Goal: Task Accomplishment & Management: Manage account settings

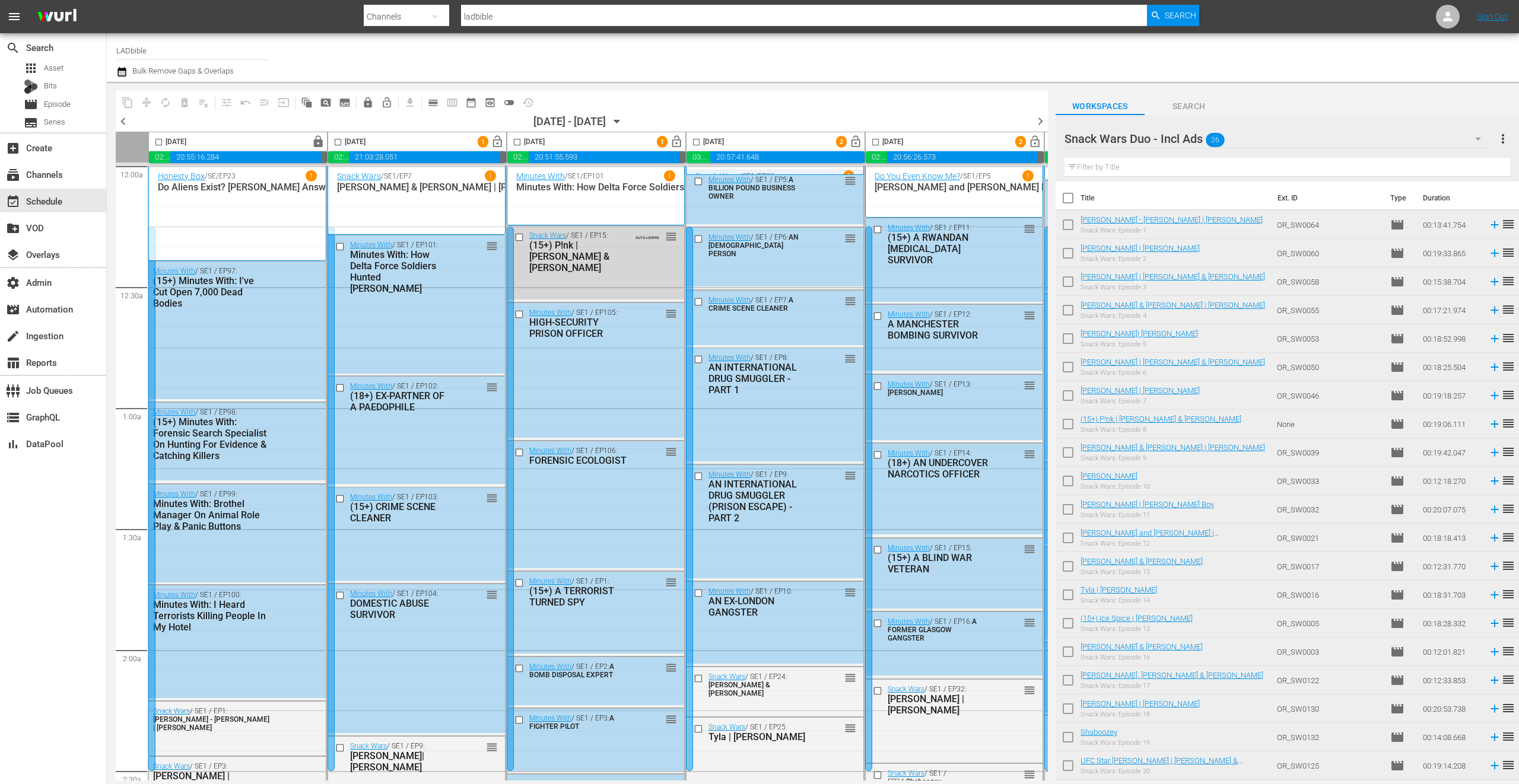
scroll to position [4719, 0]
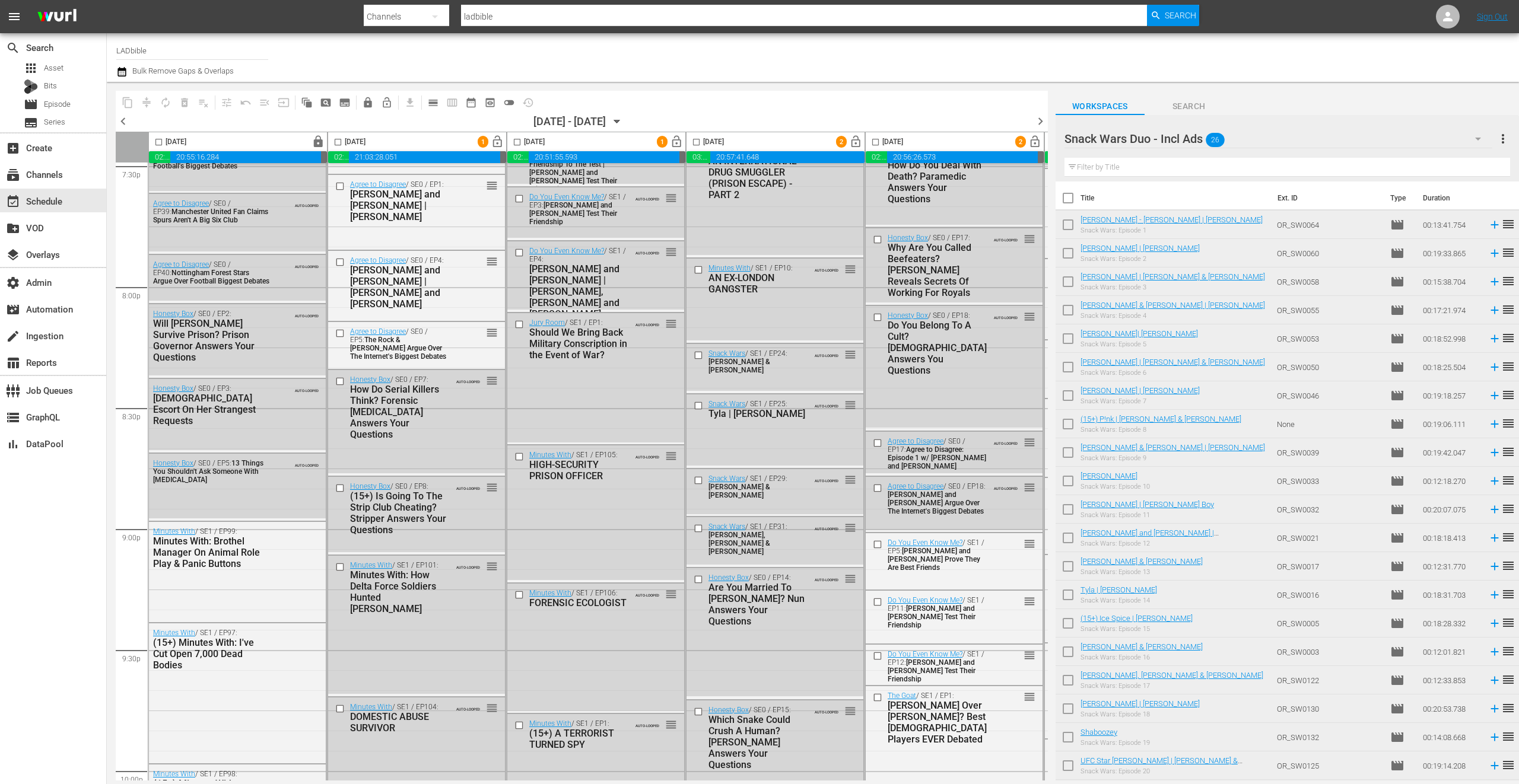
click at [1335, 137] on div "Snack Wars Duo - Incl Ads 26" at bounding box center [1278, 138] width 428 height 33
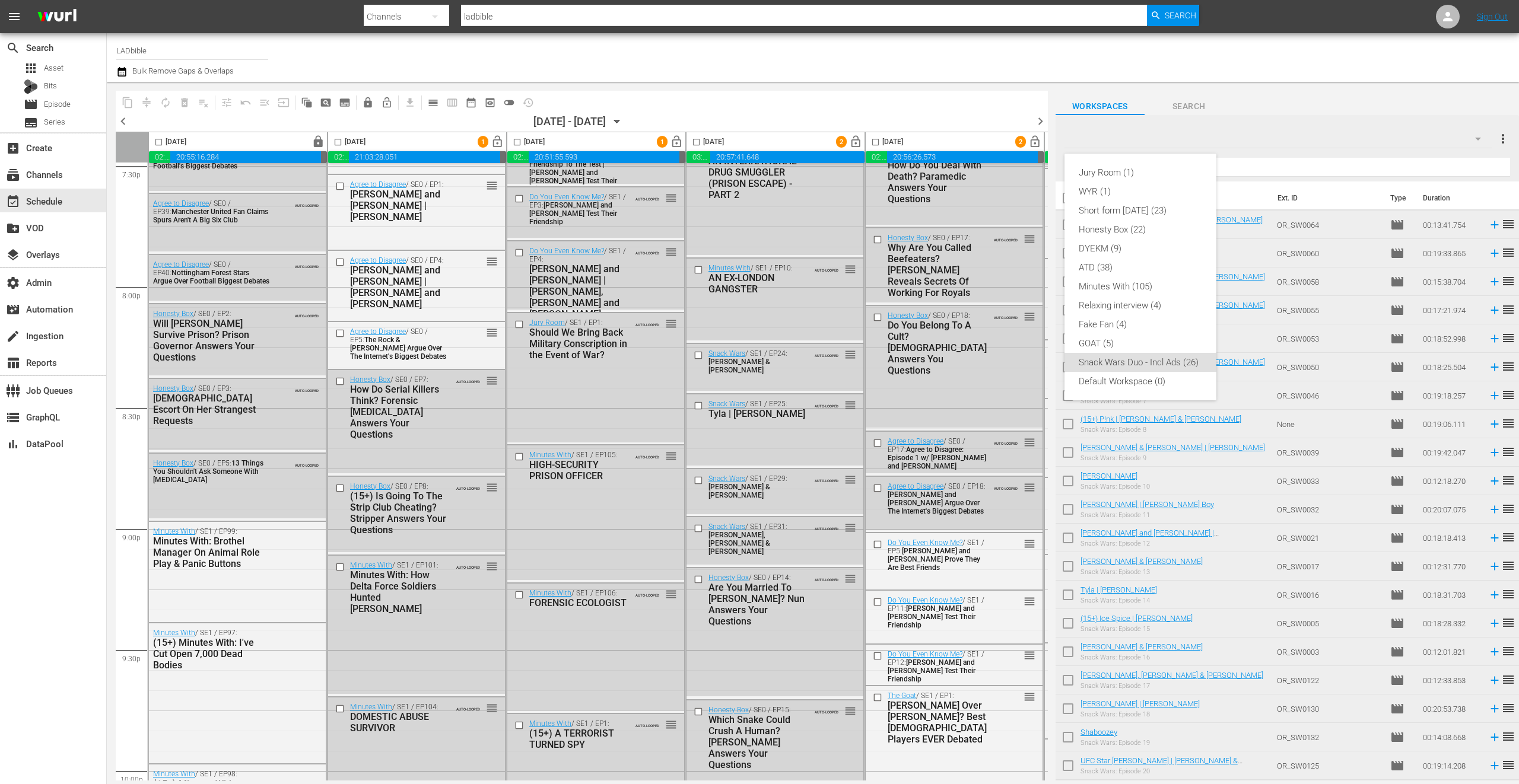
click at [453, 349] on div "Jury Room (1) WYR (1) Short form Aug 25 (23) Honesty Box (22) DYEKM (9) ATD (38…" at bounding box center [759, 392] width 1519 height 784
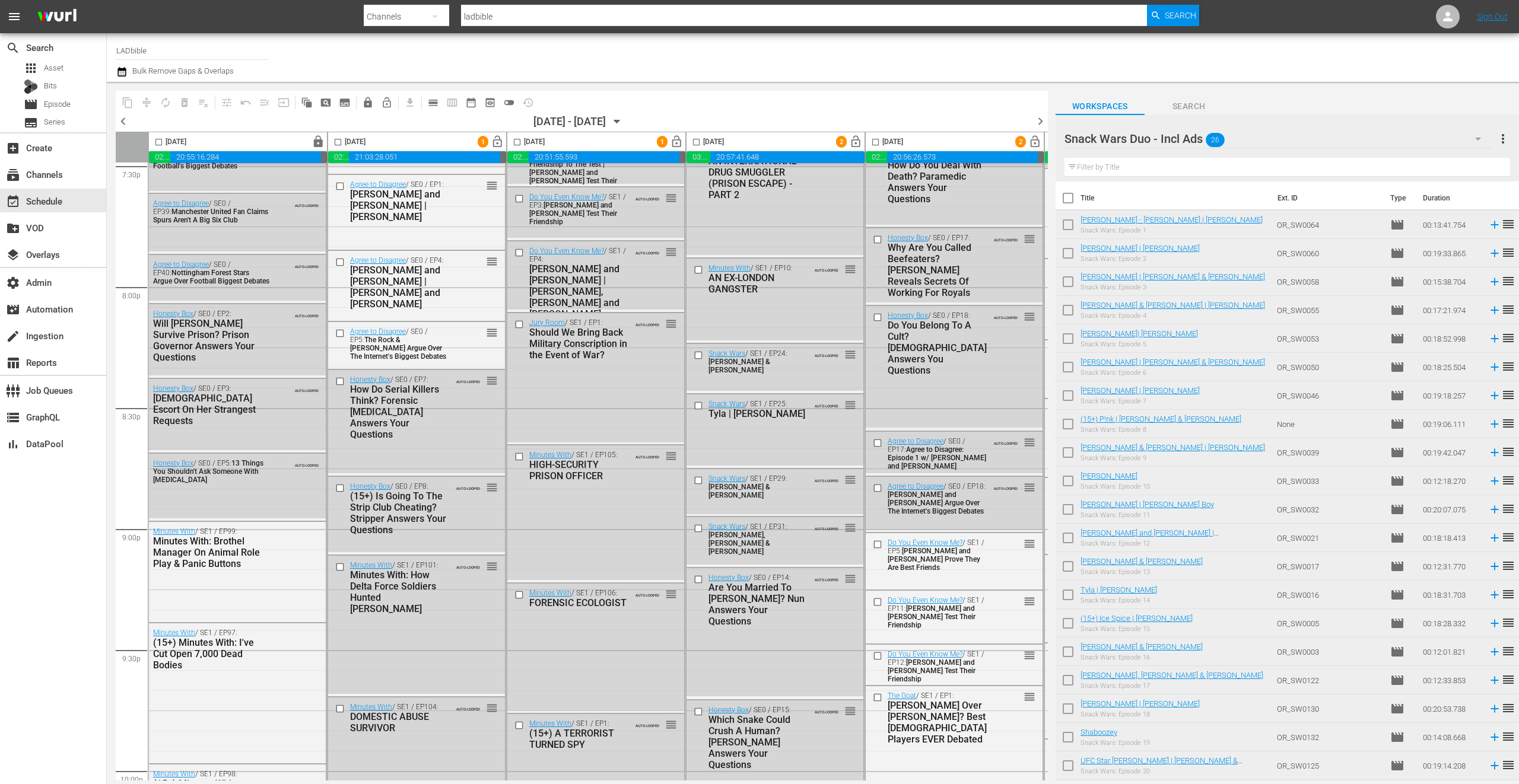
click at [465, 351] on div "Agree to Disagree / SE0 / EP5: The Rock & Kevin Hart Argue Over The Internet's …" at bounding box center [416, 344] width 177 height 43
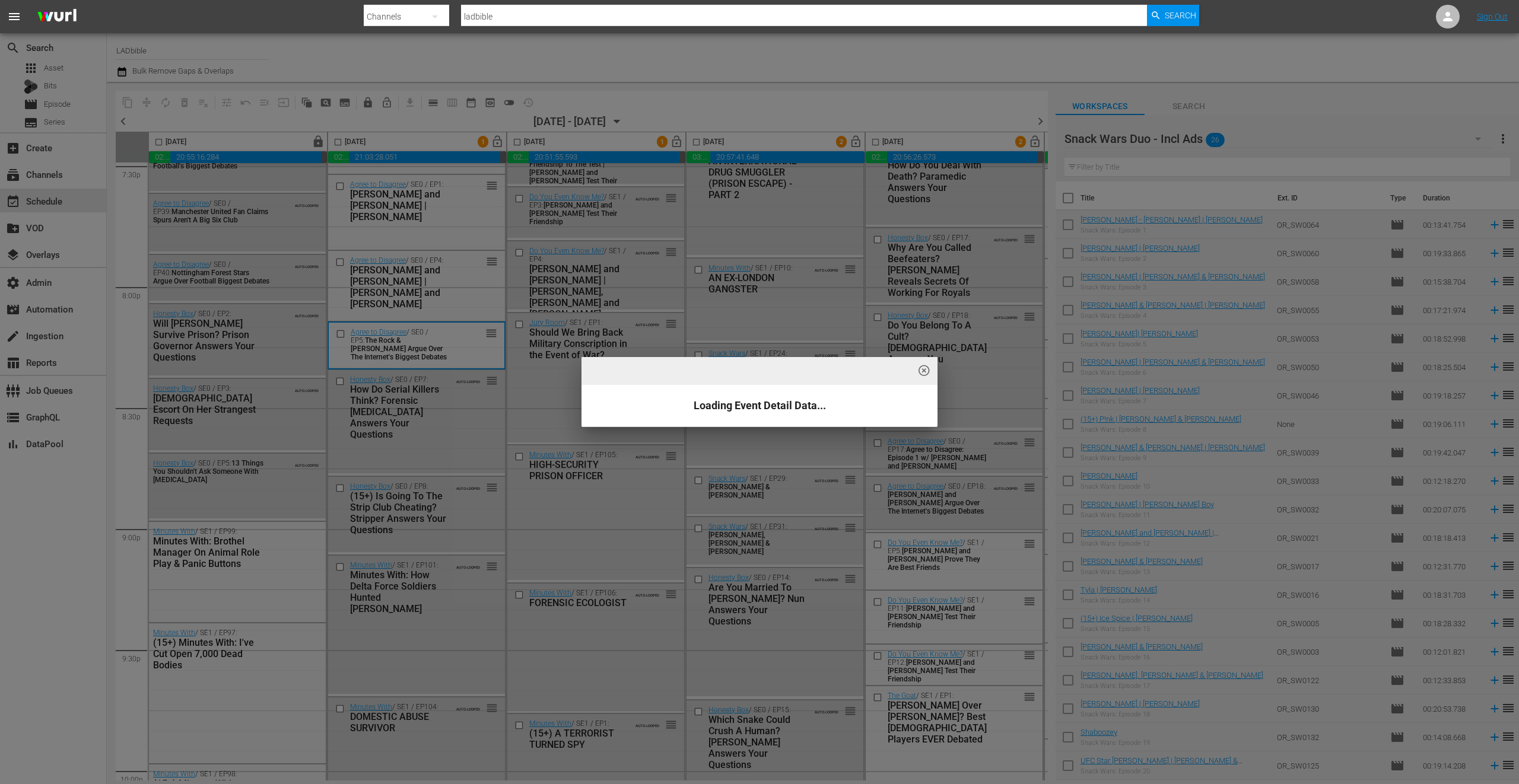
click at [465, 351] on div "highlight_off_icon Loading Event Detail Data..." at bounding box center [759, 392] width 1519 height 784
click at [465, 350] on div "highlight_off_icon Loading Event Detail Data..." at bounding box center [759, 392] width 1519 height 784
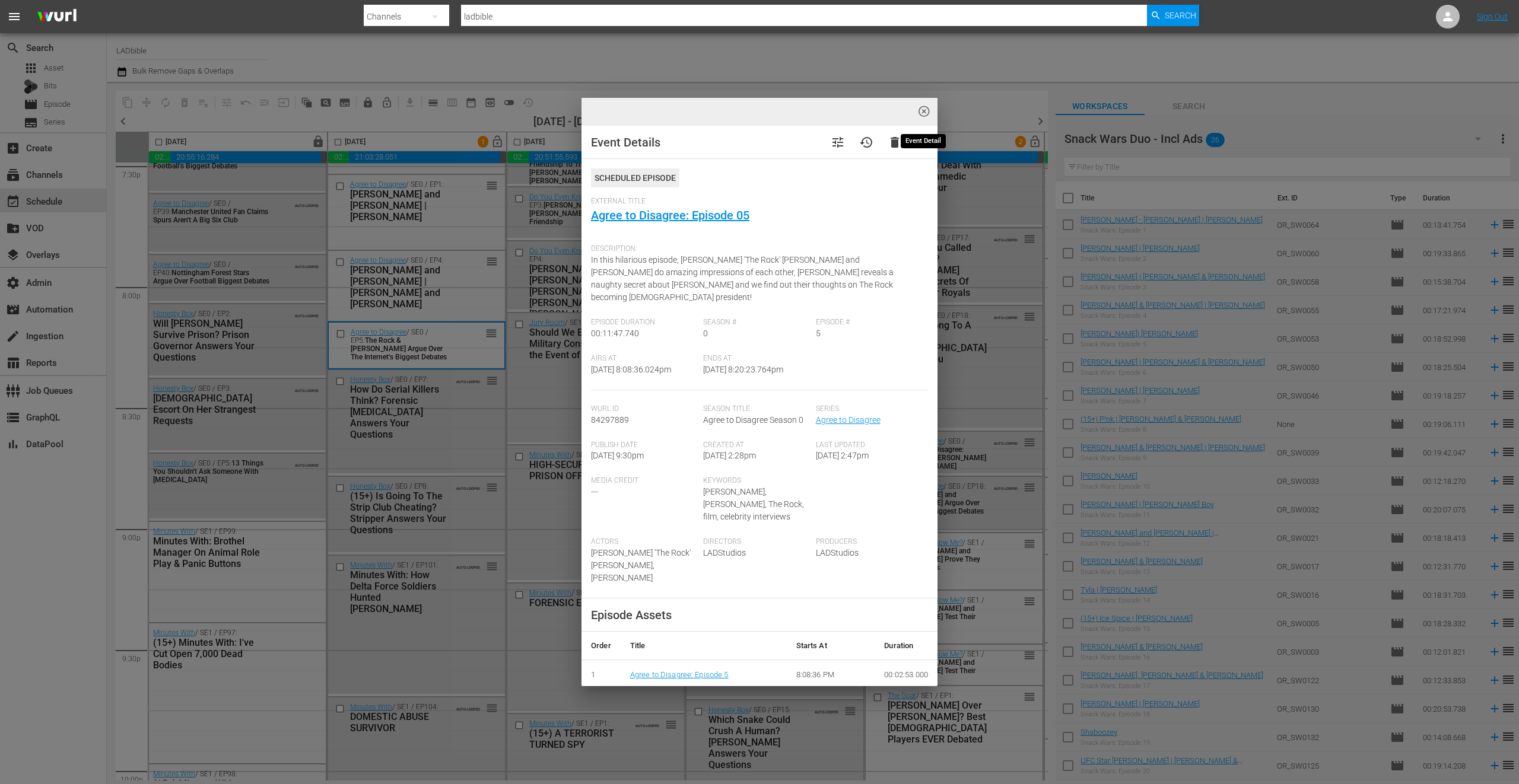
click at [926, 110] on span "highlight_off_icon" at bounding box center [924, 112] width 14 height 14
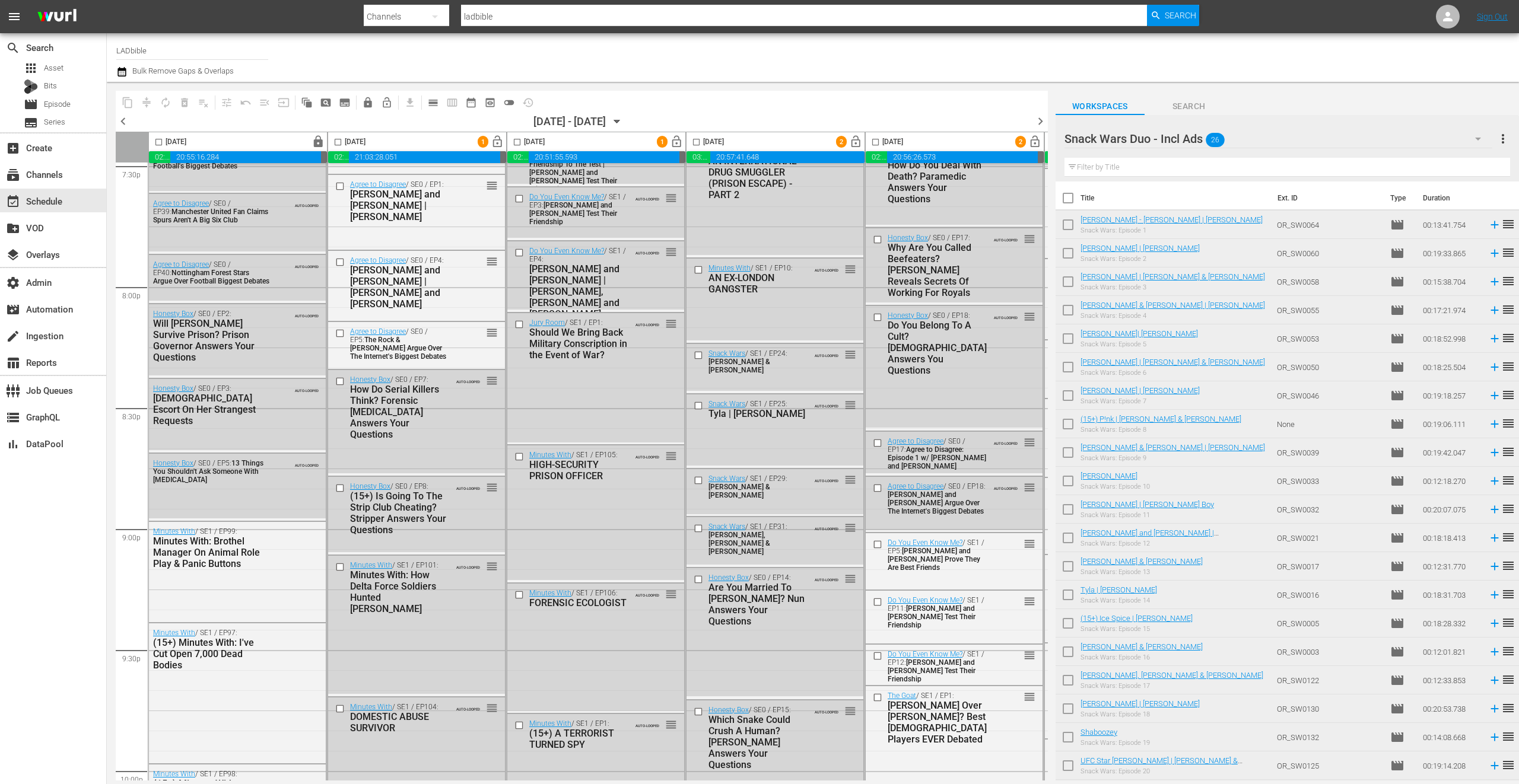
click at [1267, 137] on div "Snack Wars Duo - Incl Ads 26" at bounding box center [1278, 138] width 428 height 33
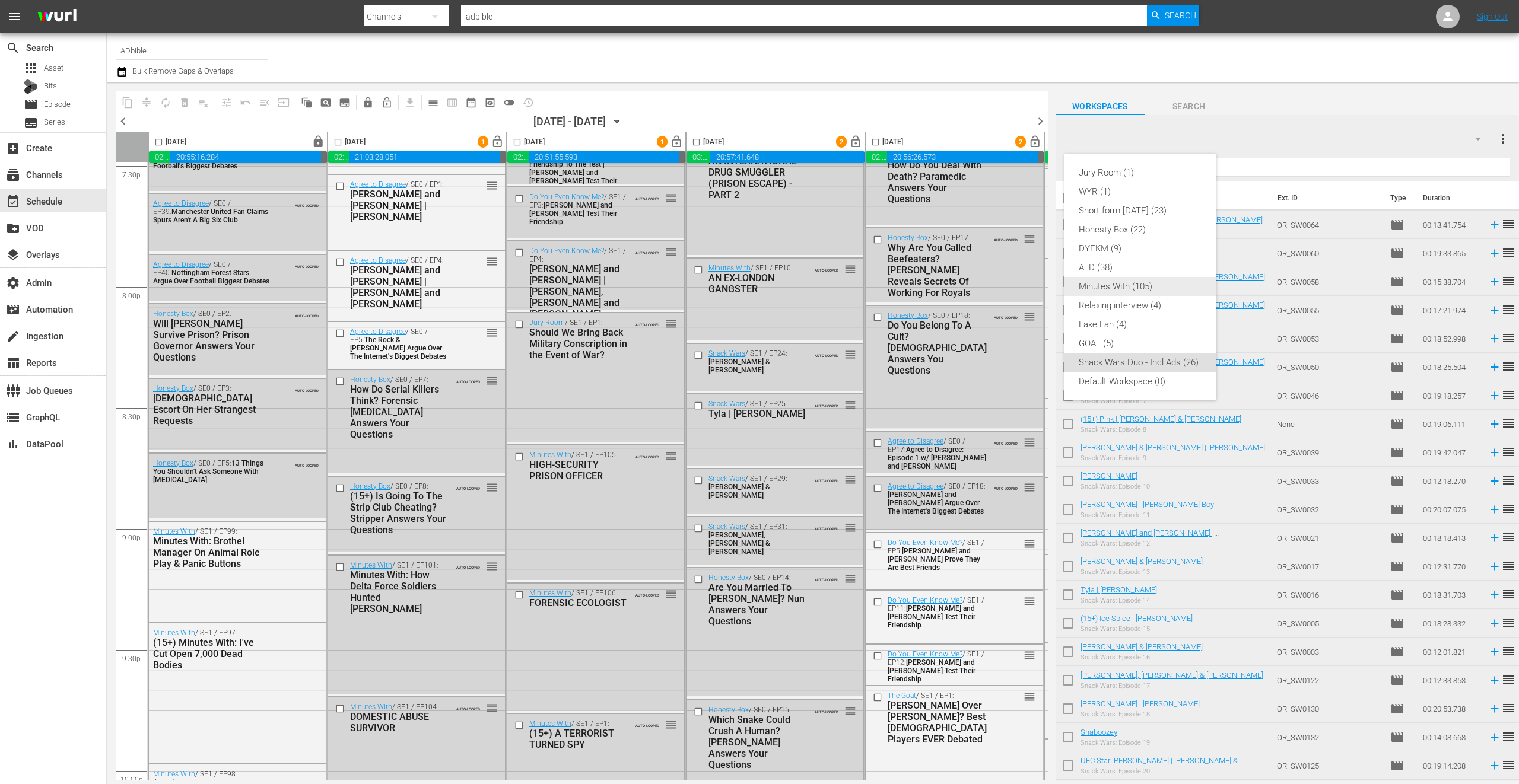
drag, startPoint x: 1173, startPoint y: 285, endPoint x: 1162, endPoint y: 295, distance: 14.9
click at [1173, 285] on div "Minutes With (105)" at bounding box center [1140, 286] width 123 height 19
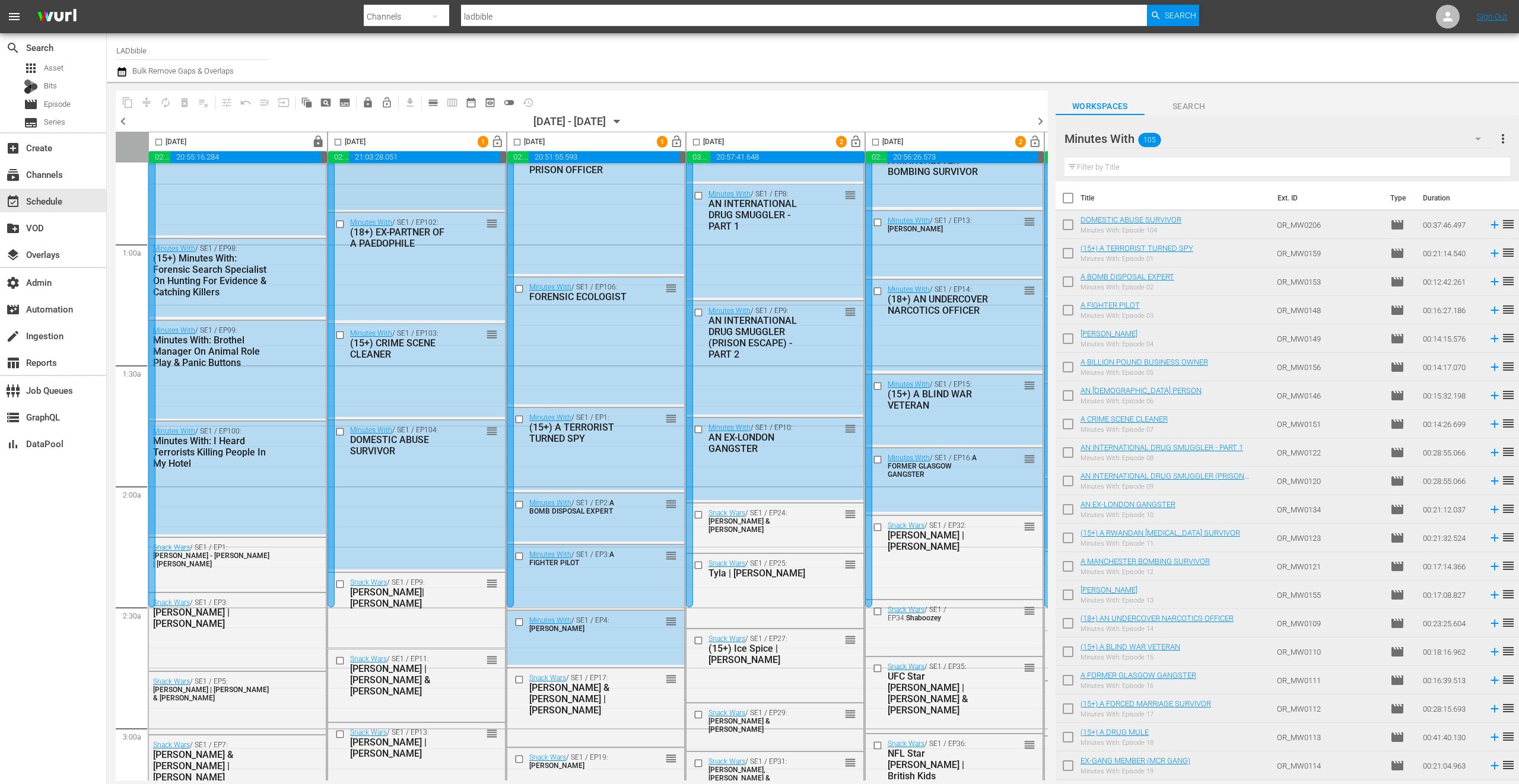
scroll to position [0, 0]
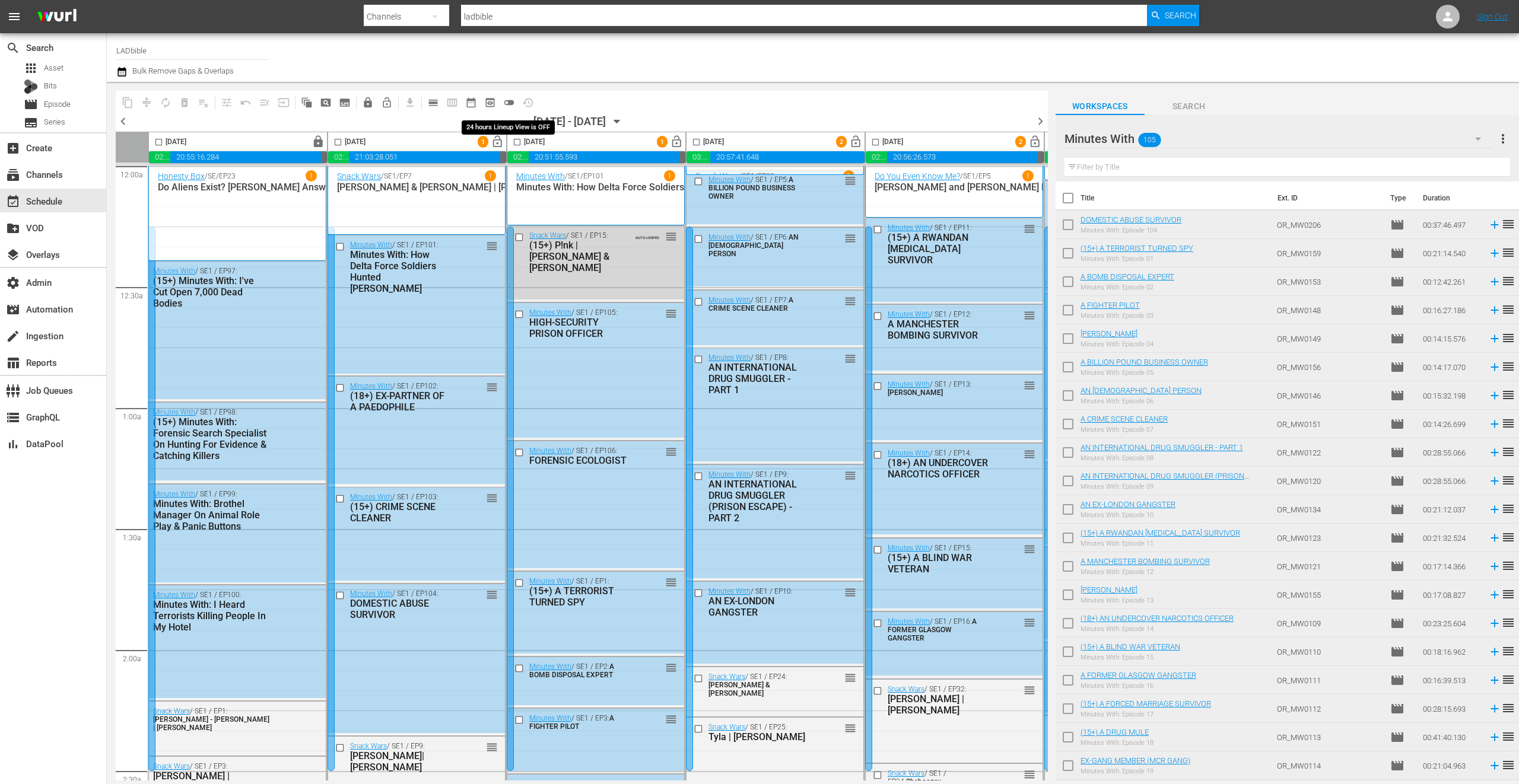
click at [515, 105] on span "toggle_off" at bounding box center [509, 103] width 12 height 12
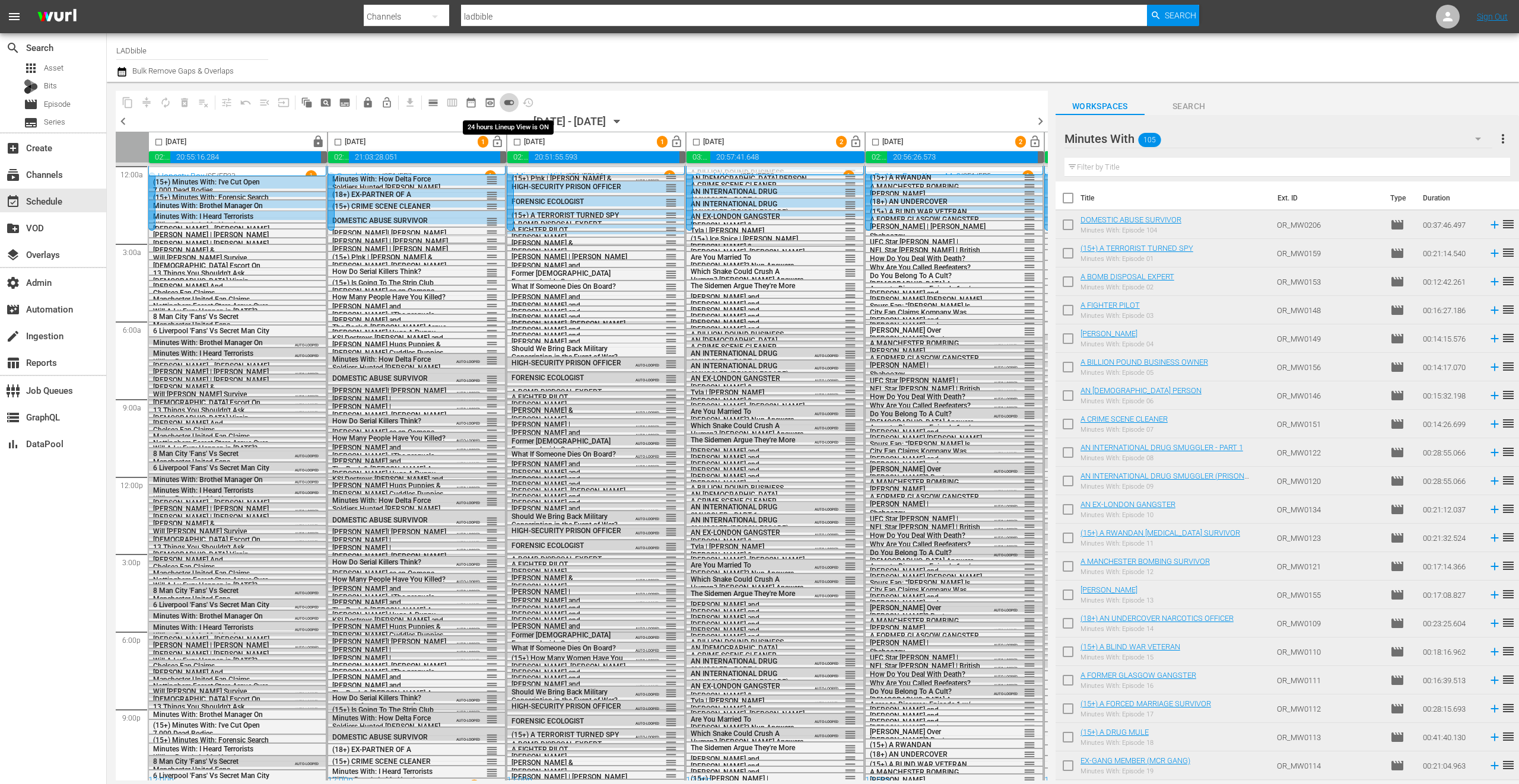
click at [507, 101] on span "toggle_on" at bounding box center [509, 103] width 12 height 12
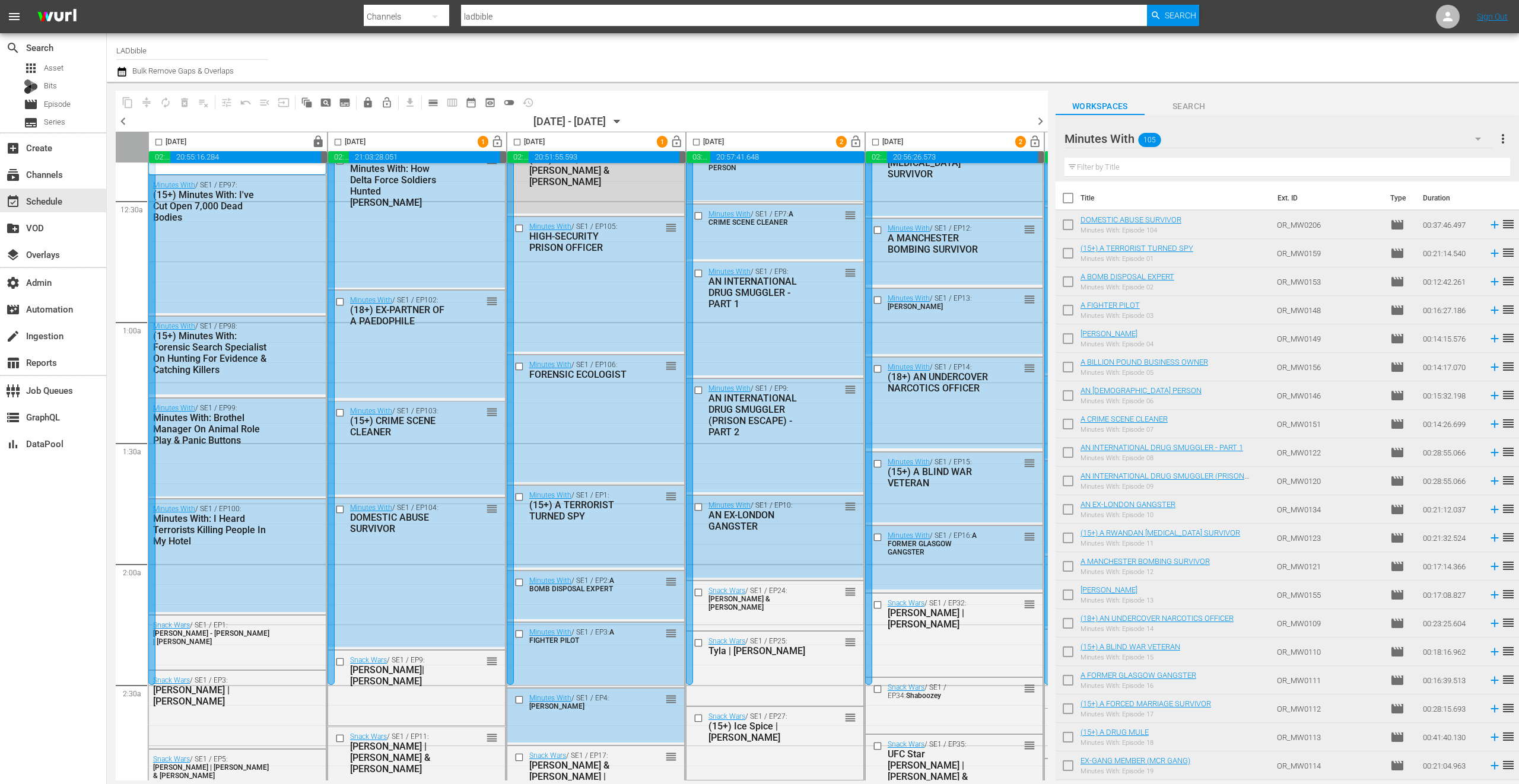
scroll to position [135, 0]
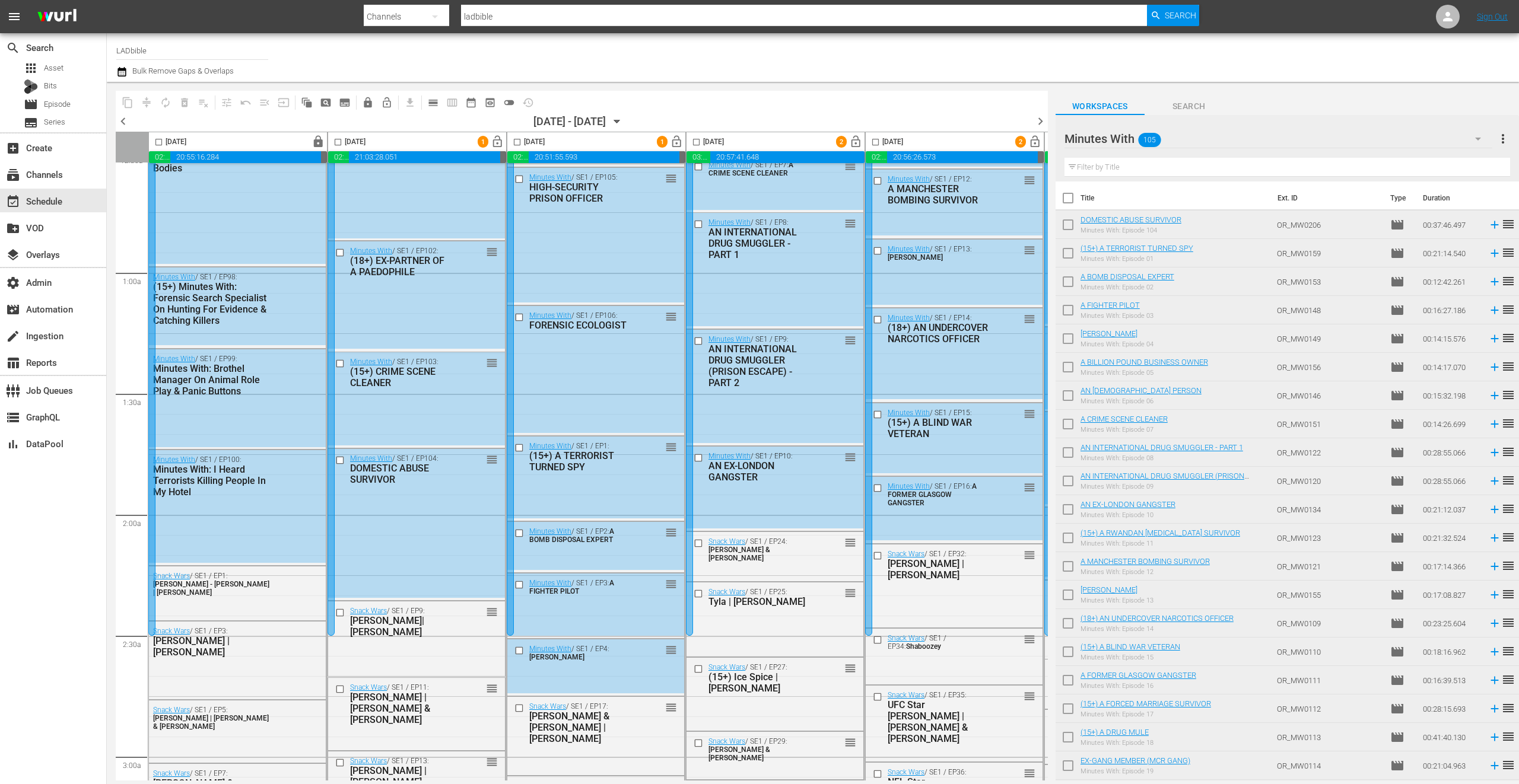
click at [1186, 144] on div "Minutes With 105" at bounding box center [1278, 138] width 428 height 33
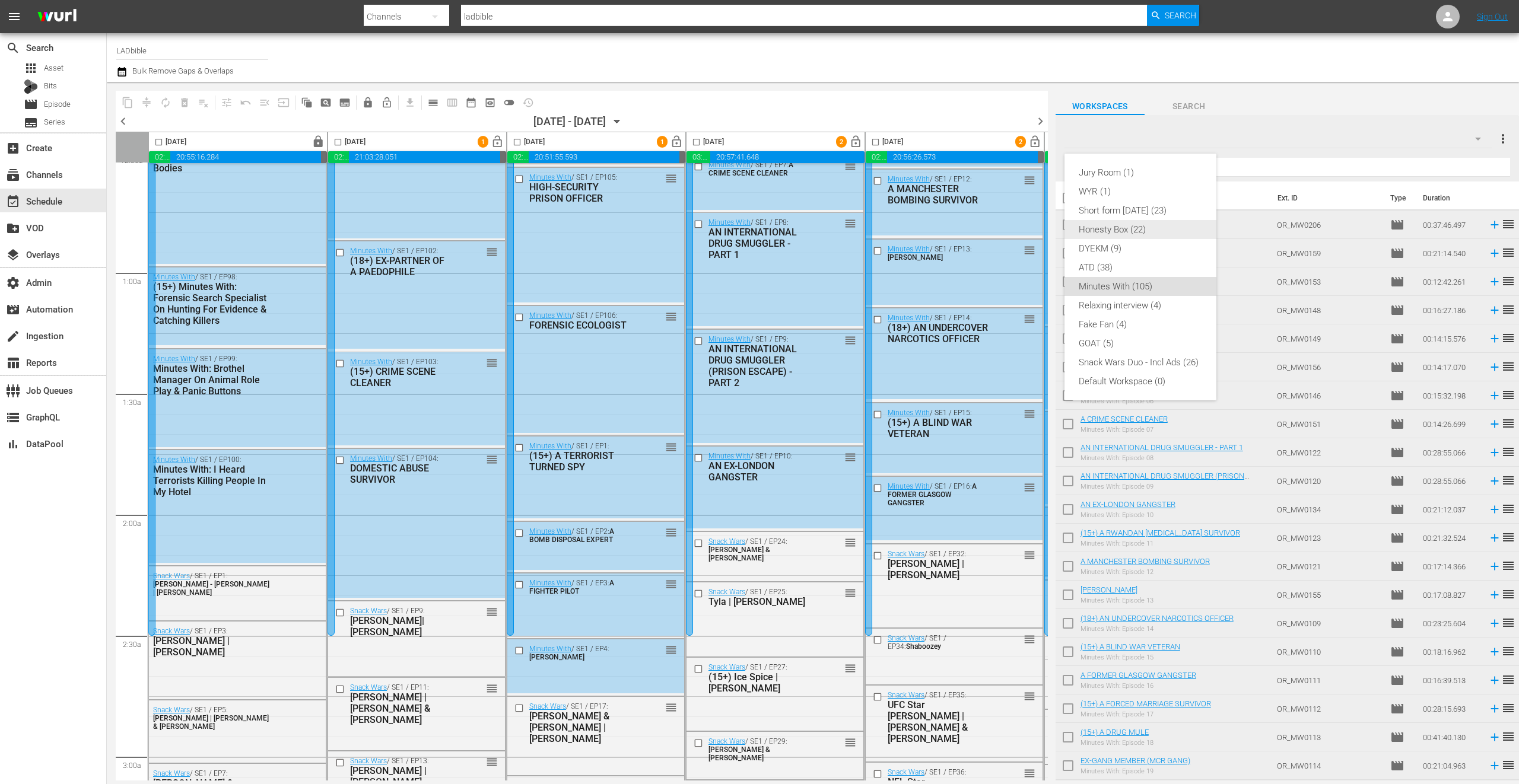
click at [1170, 232] on div "Honesty Box (22)" at bounding box center [1140, 230] width 123 height 19
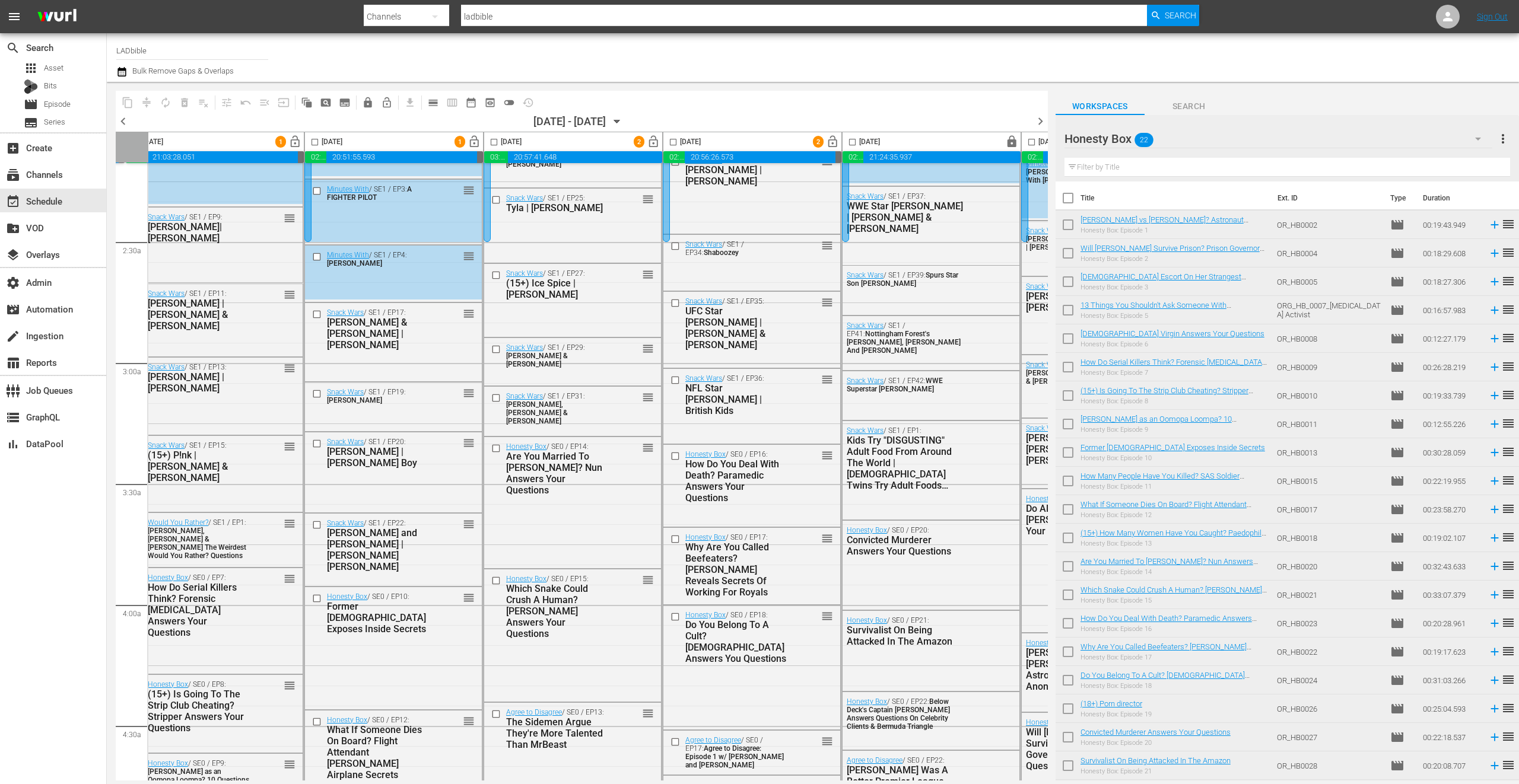
scroll to position [529, 221]
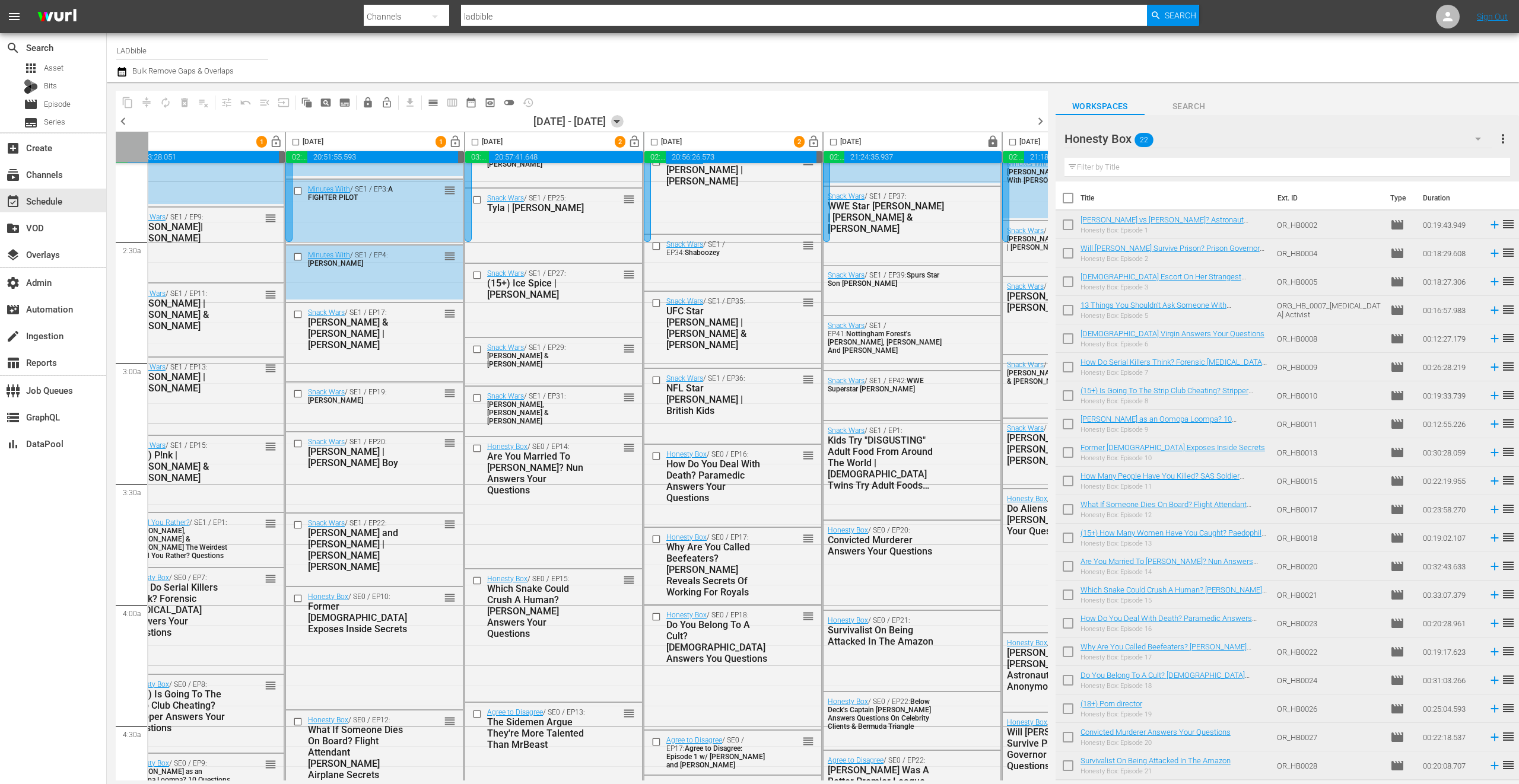
click at [620, 122] on icon "button" at bounding box center [617, 122] width 5 height 3
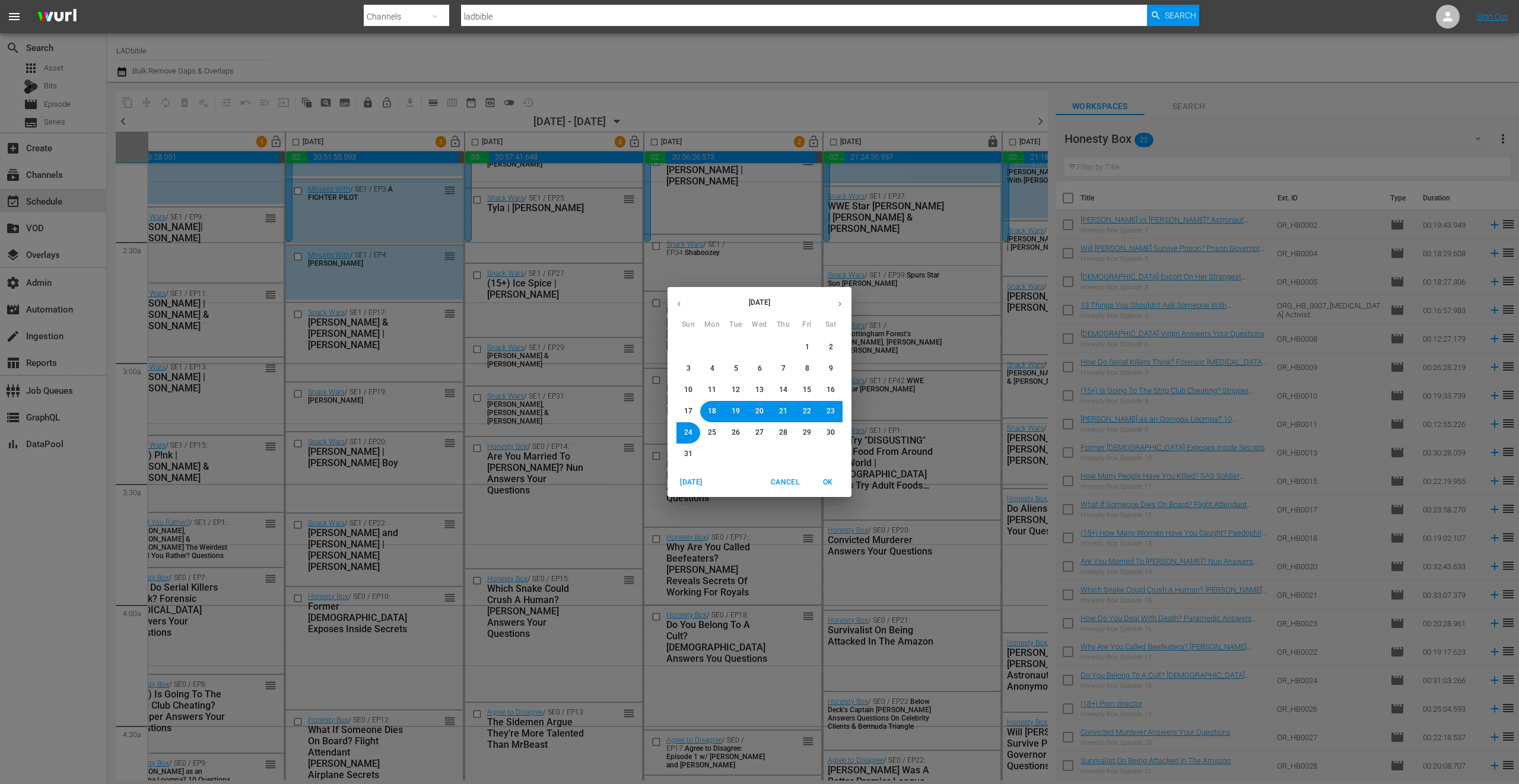
click at [841, 304] on icon "button" at bounding box center [840, 304] width 9 height 9
click at [714, 346] on span "1" at bounding box center [712, 347] width 7 height 10
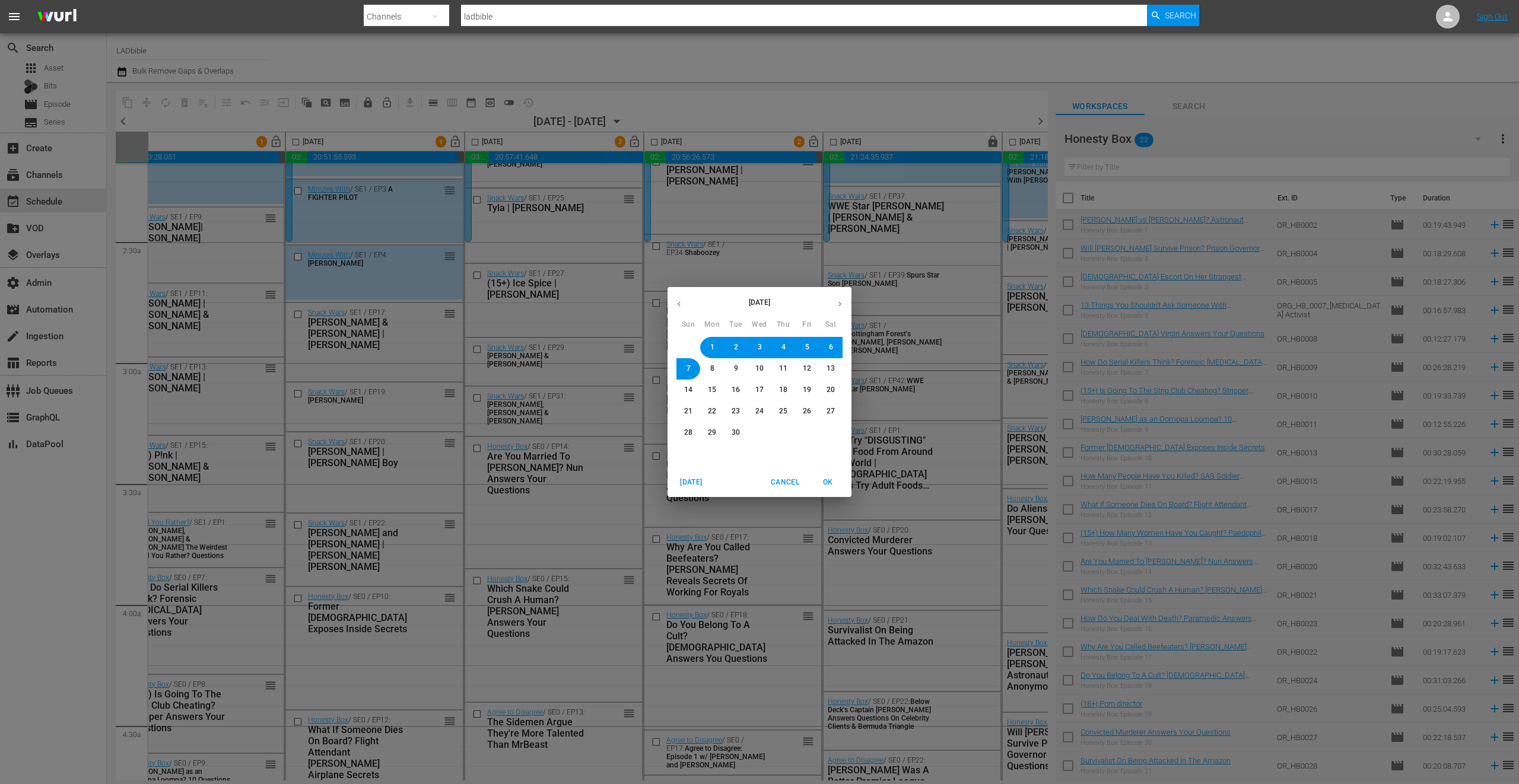
click at [833, 478] on span "OK" at bounding box center [827, 482] width 29 height 12
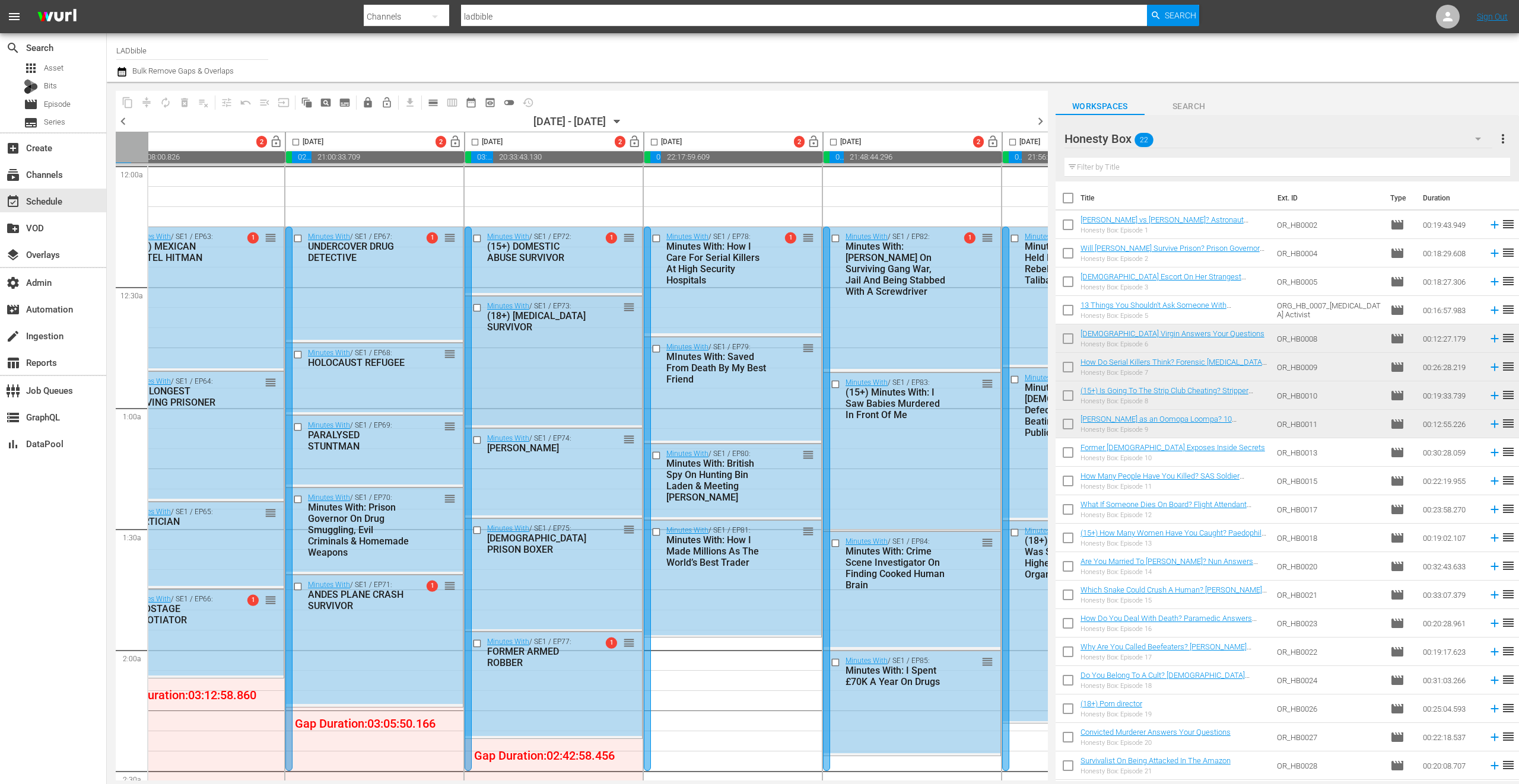
scroll to position [468, 221]
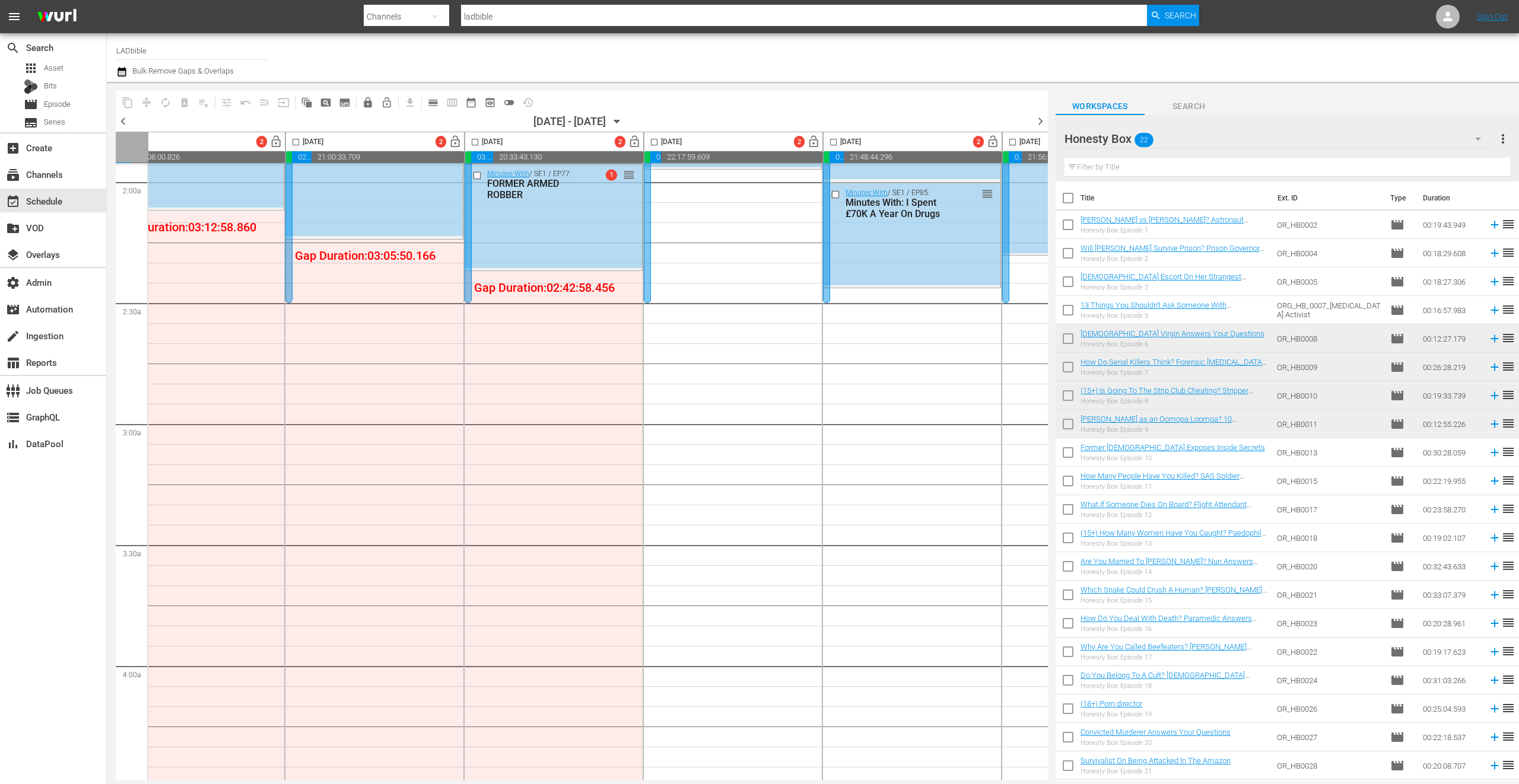
click at [1040, 122] on span "chevron_right" at bounding box center [1040, 121] width 15 height 15
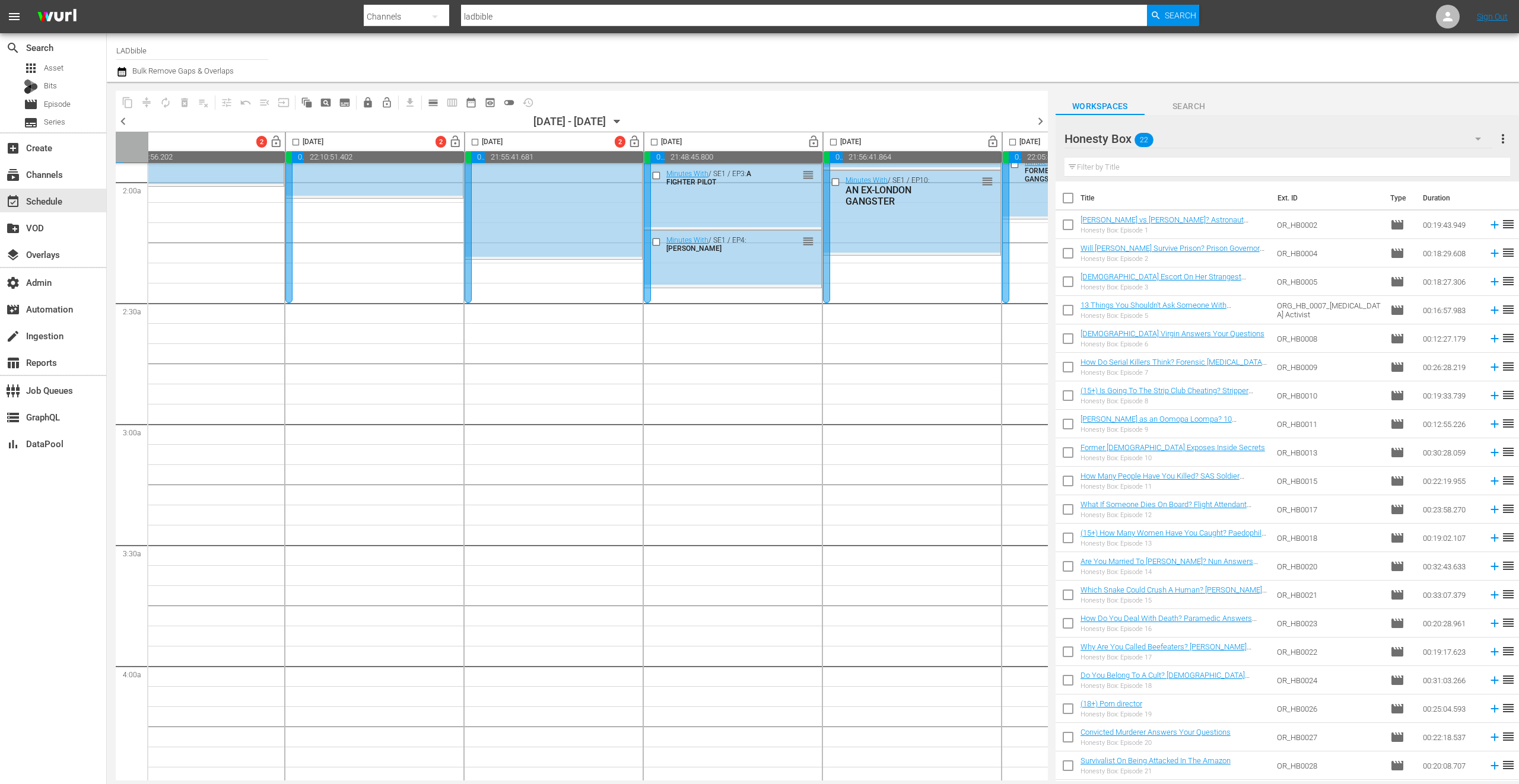
click at [126, 73] on icon "button" at bounding box center [121, 71] width 8 height 10
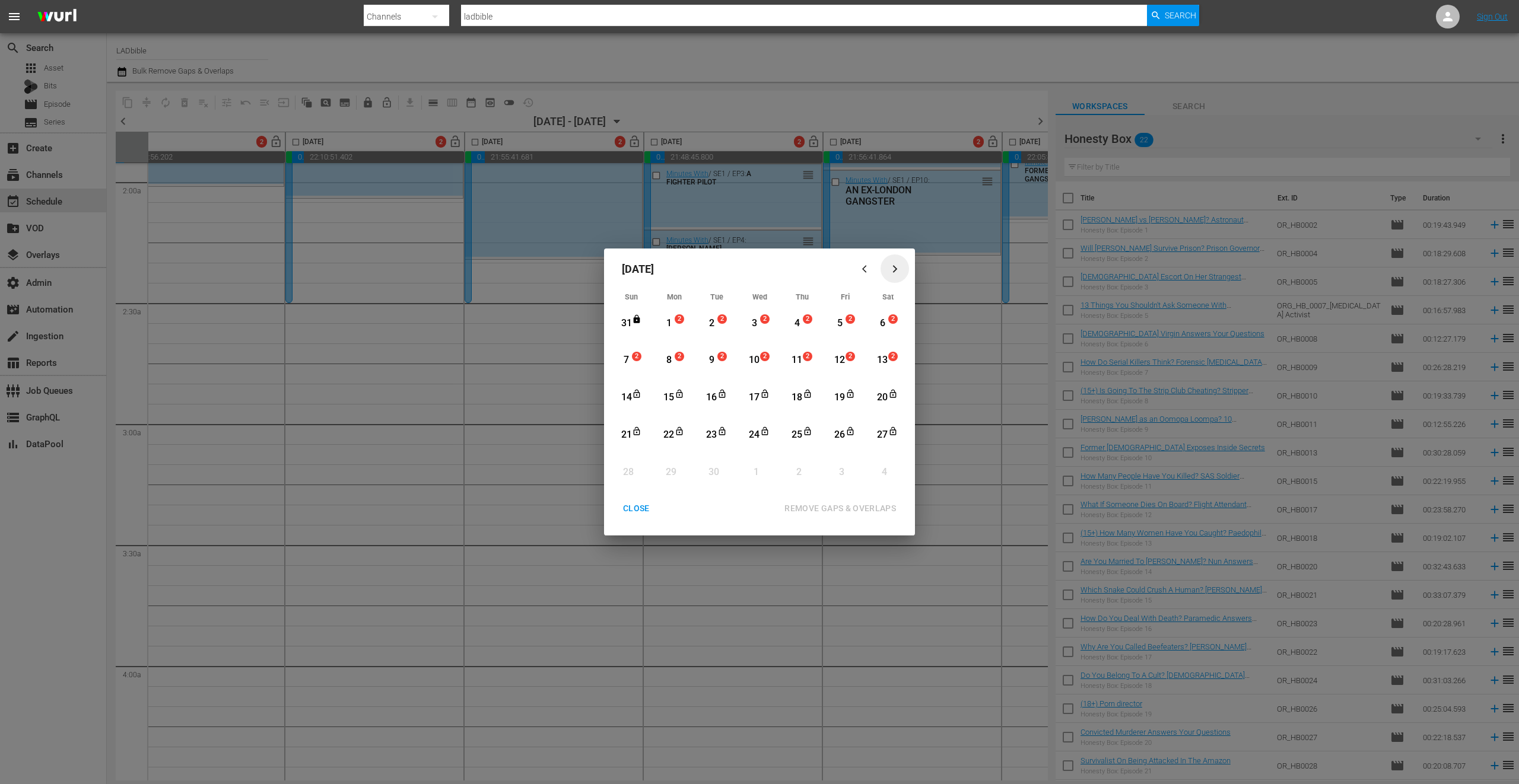
click at [894, 267] on icon "button" at bounding box center [894, 269] width 4 height 8
click at [870, 266] on icon "button" at bounding box center [866, 269] width 9 height 9
click at [652, 504] on div "CLOSE" at bounding box center [637, 509] width 46 height 15
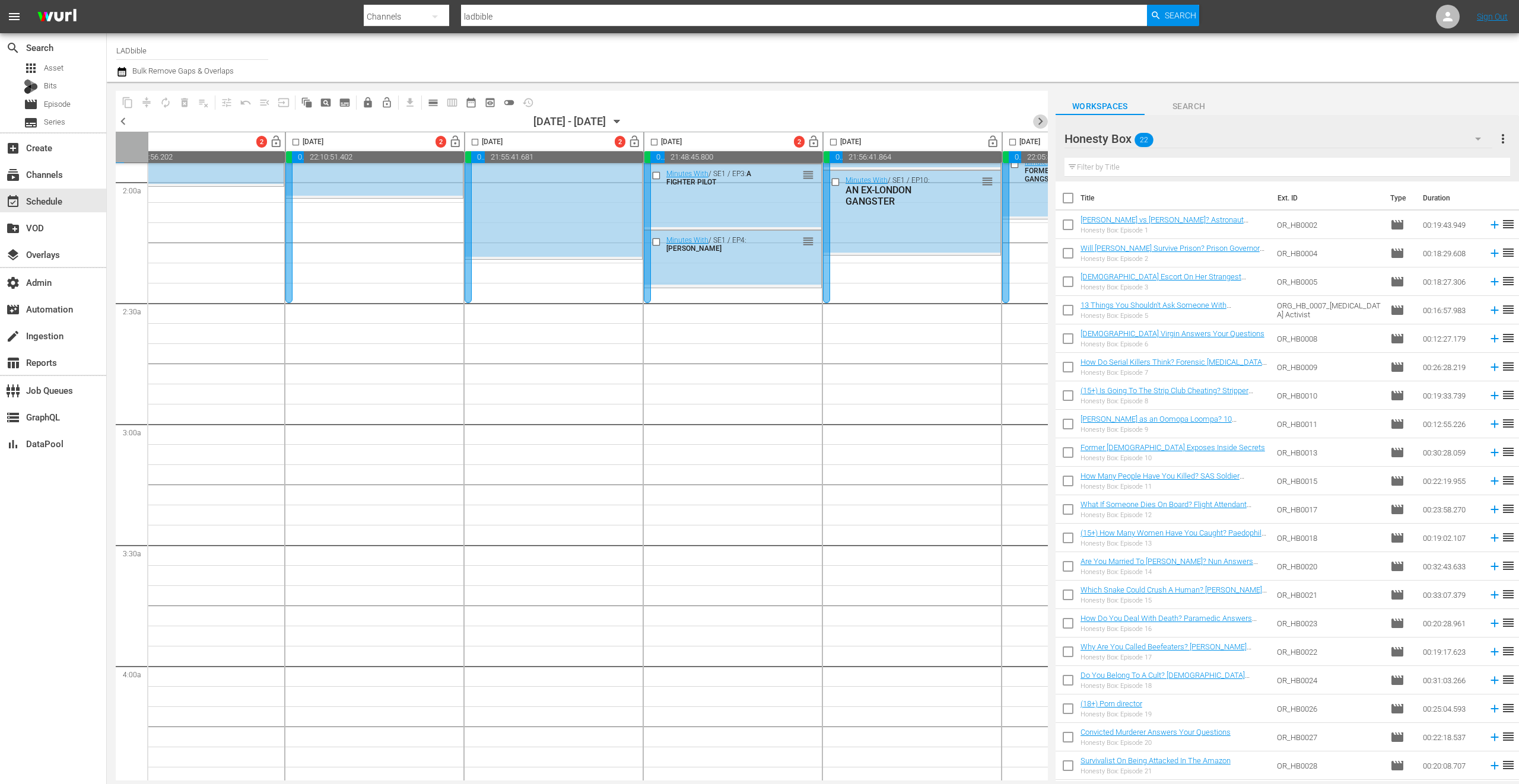
click at [1039, 122] on span "chevron_right" at bounding box center [1040, 121] width 15 height 15
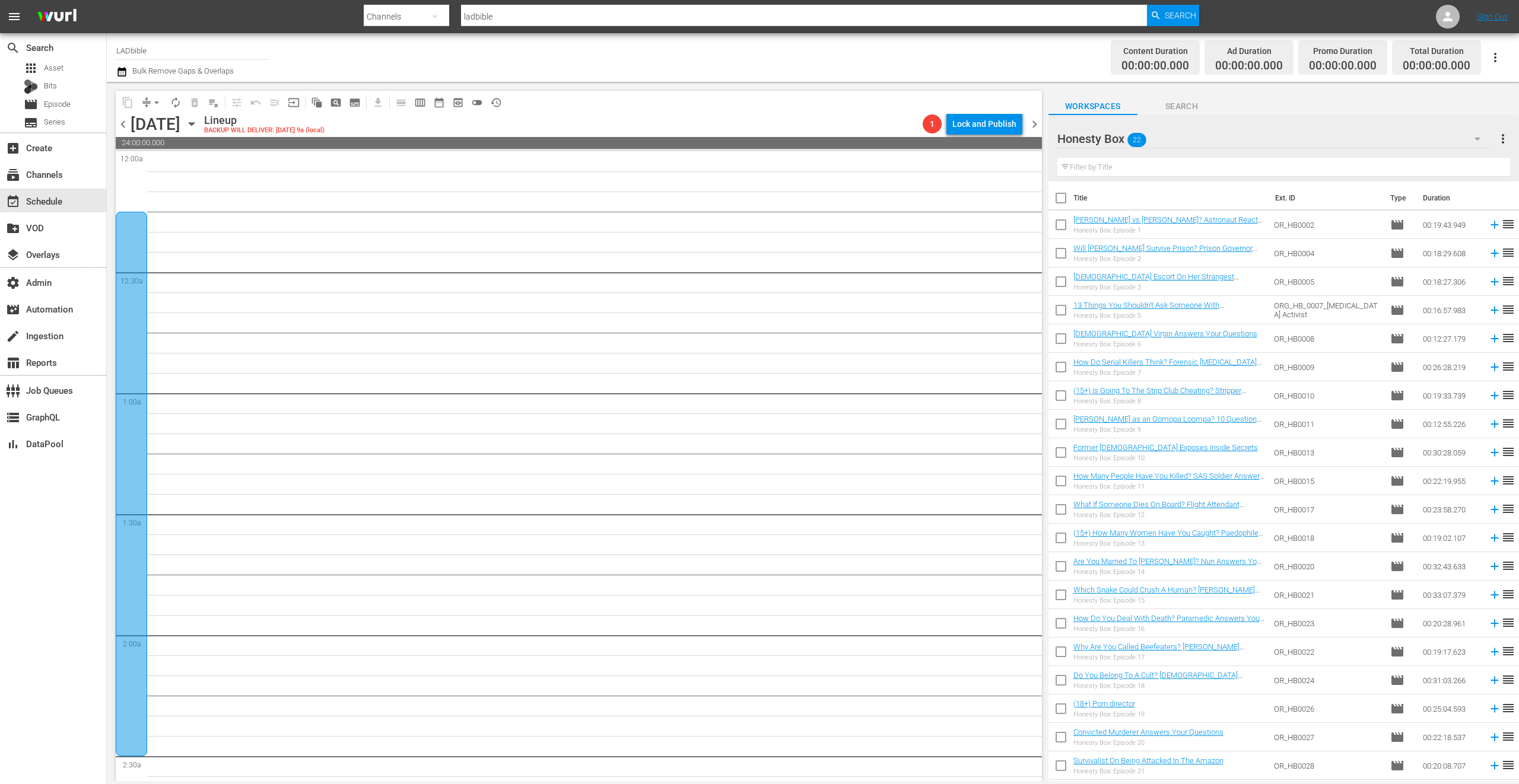
click at [136, 242] on div at bounding box center [131, 484] width 32 height 545
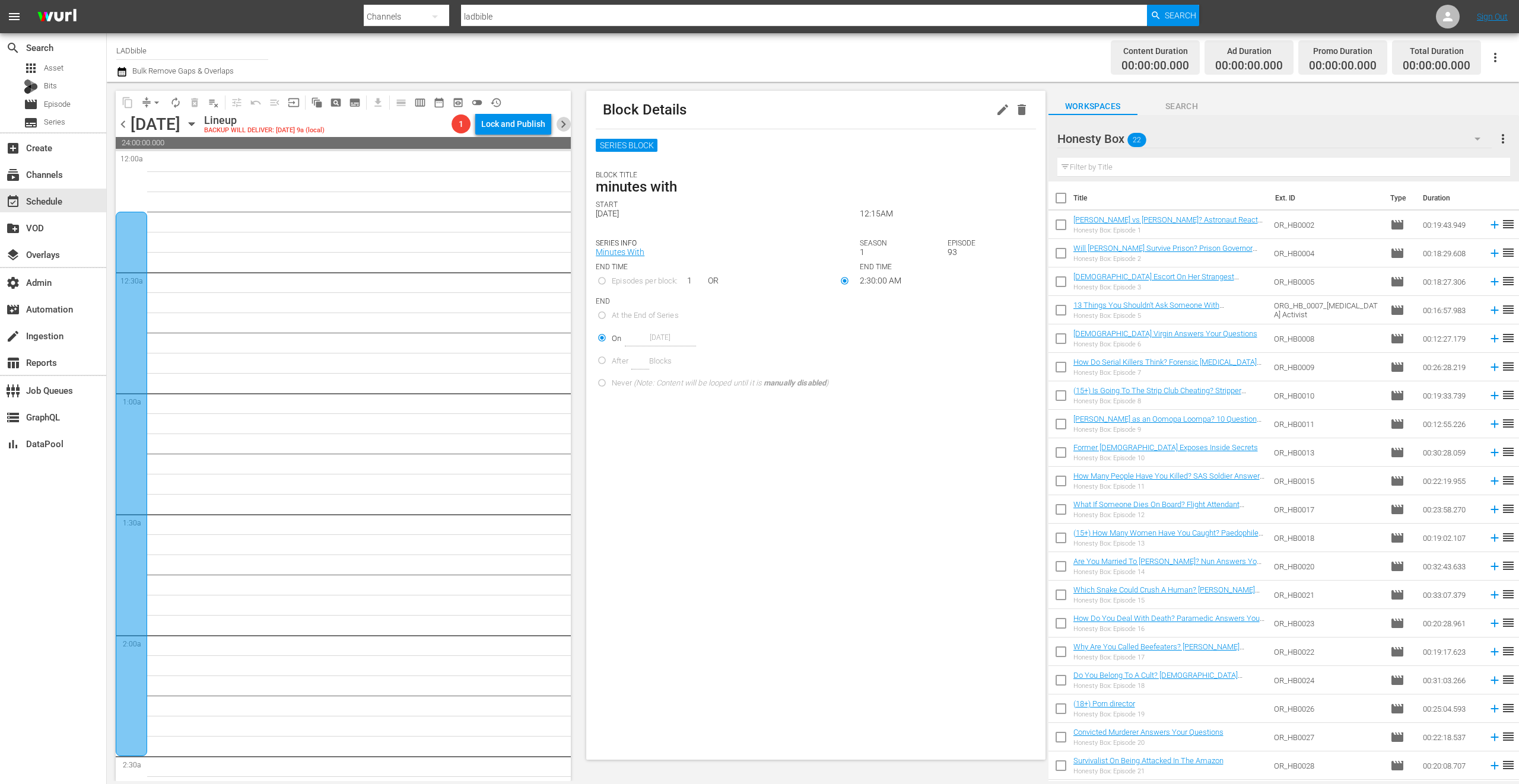
click at [562, 126] on span "chevron_right" at bounding box center [563, 124] width 15 height 15
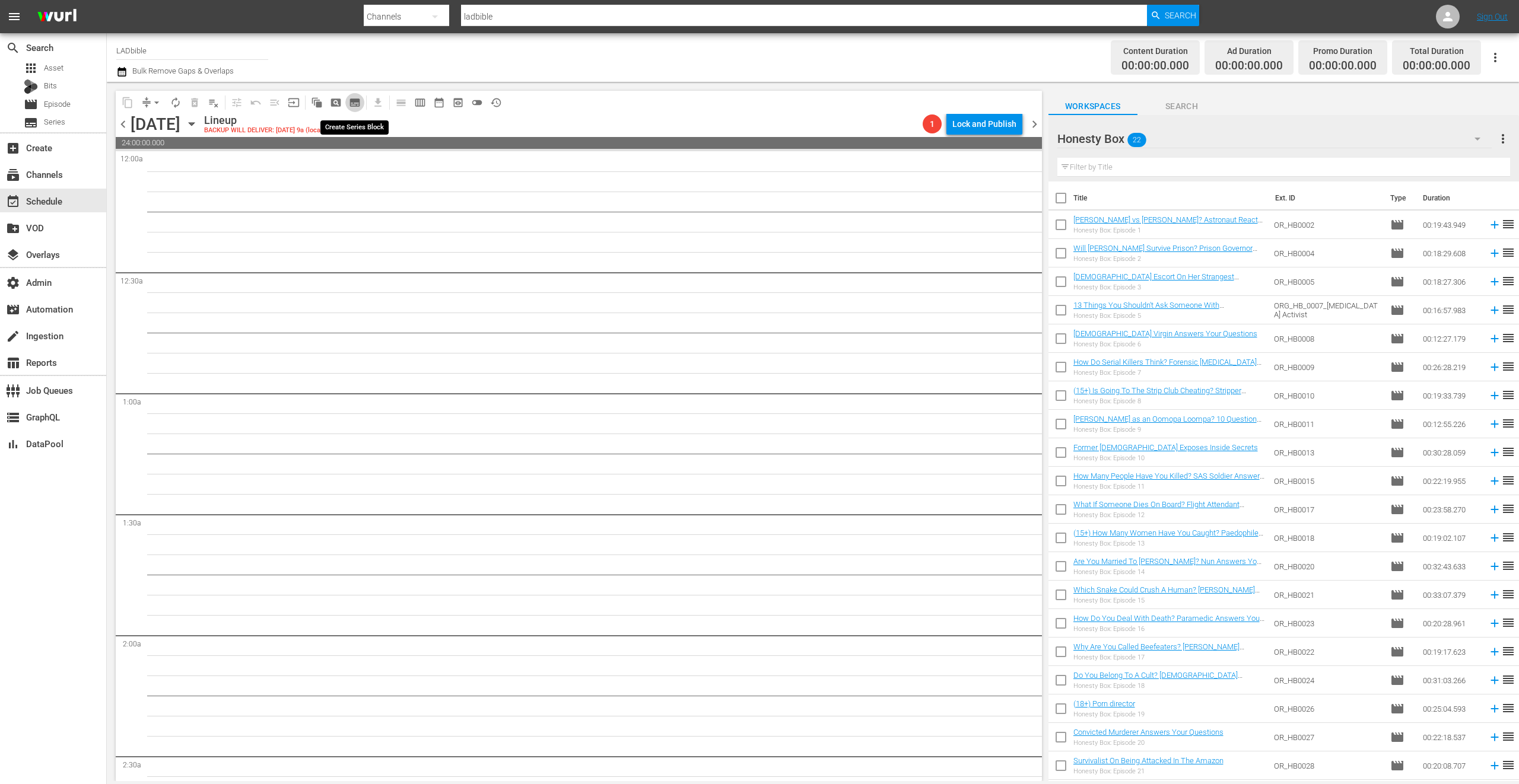
click at [356, 102] on span "subtitles_outlined" at bounding box center [355, 103] width 12 height 12
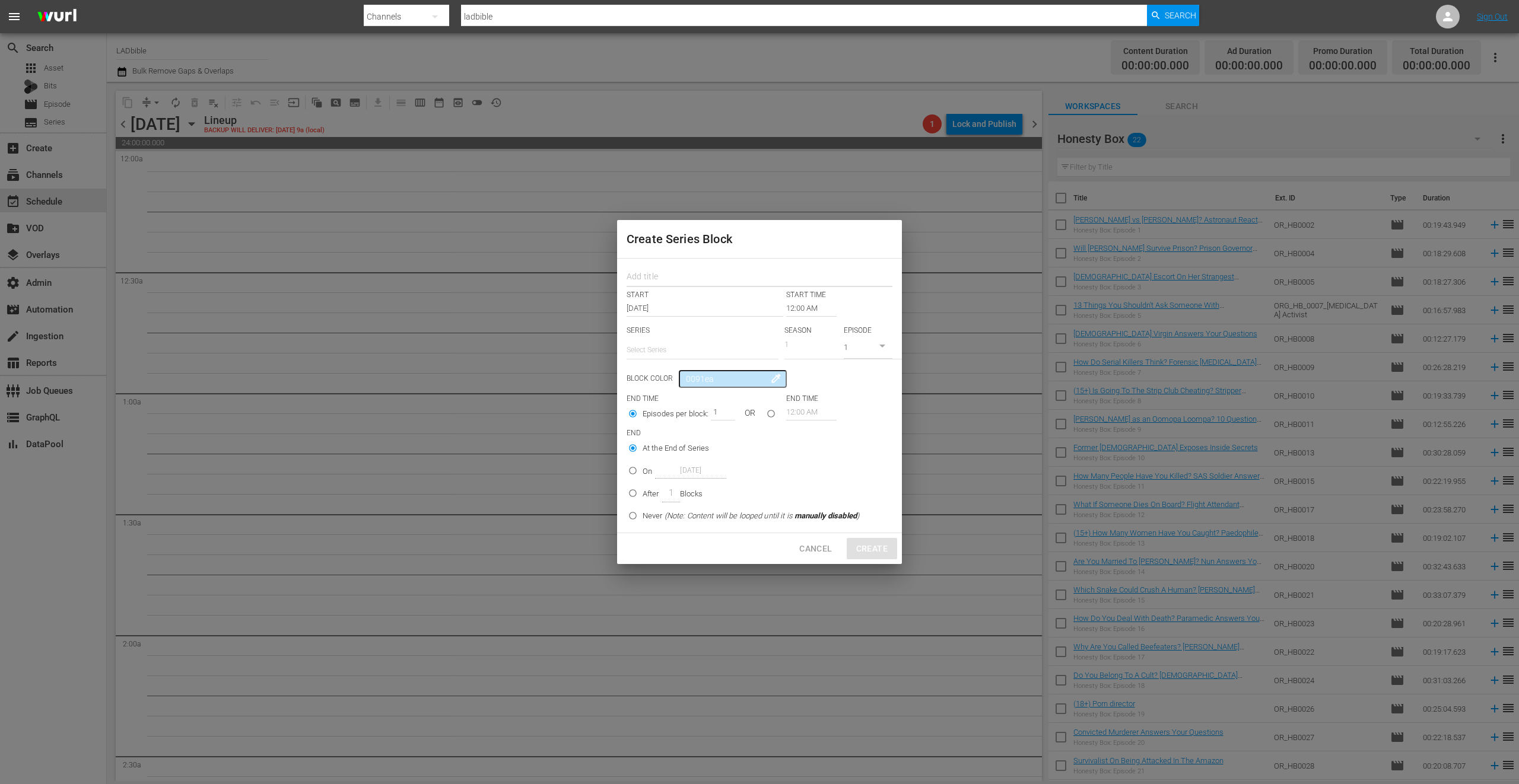
click at [784, 277] on input "text" at bounding box center [759, 277] width 266 height 18
type input "minutes with"
click at [808, 305] on input "12:00 AM" at bounding box center [811, 308] width 51 height 17
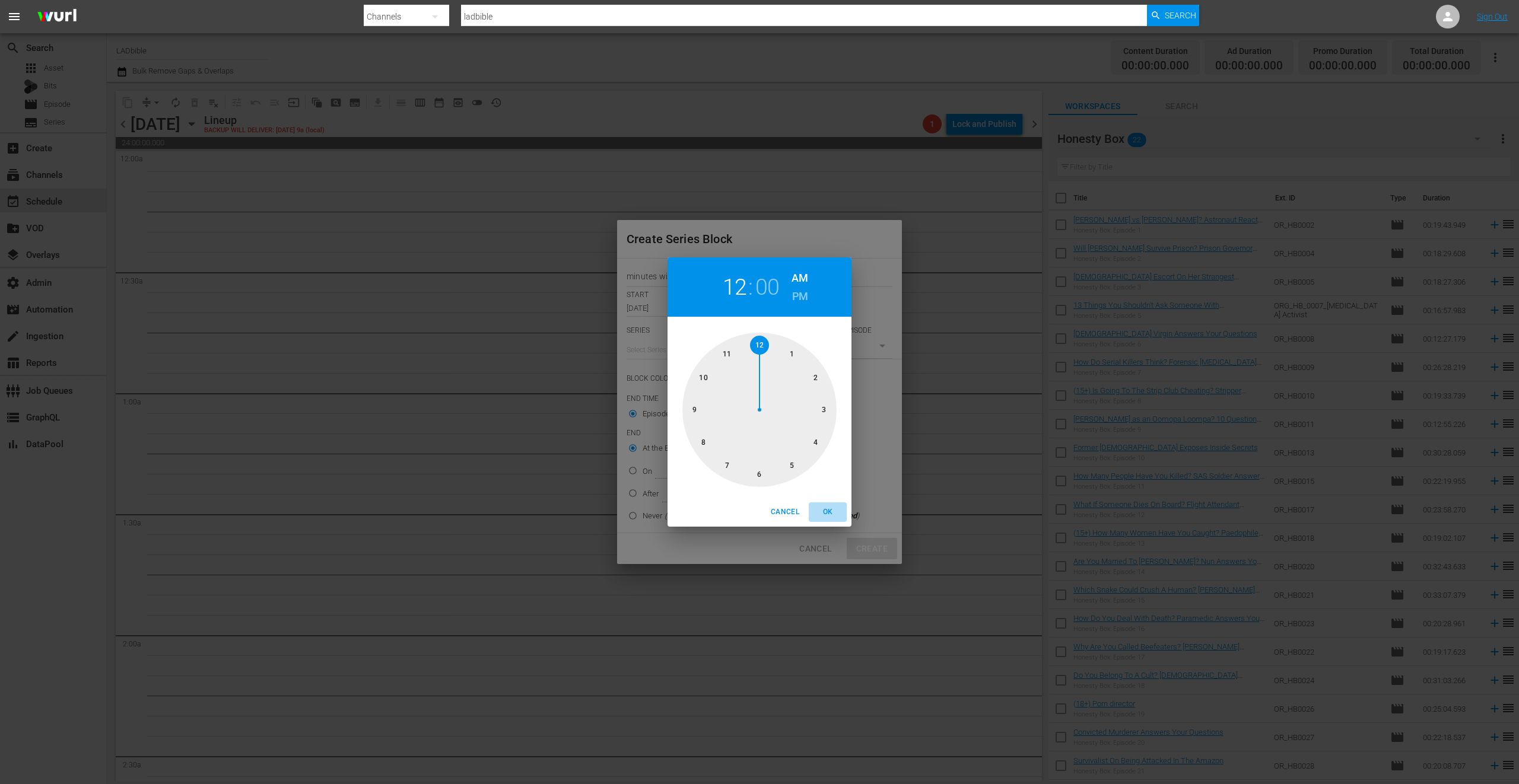
click at [839, 515] on span "OK" at bounding box center [827, 512] width 29 height 12
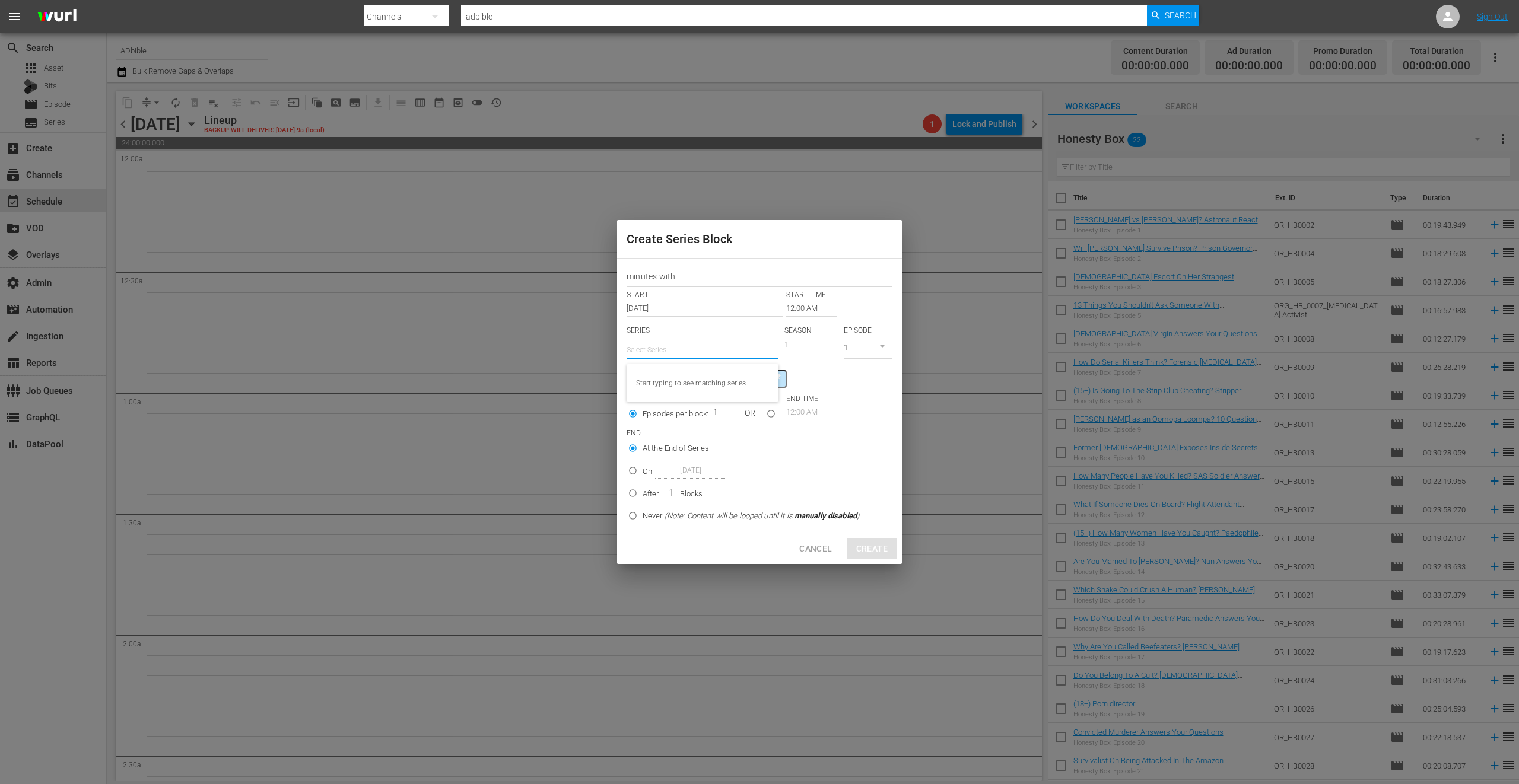
click at [686, 350] on input "text" at bounding box center [702, 349] width 152 height 29
type input "m"
type input "M"
type input "Minutes With"
click at [816, 553] on span "Cancel" at bounding box center [816, 549] width 32 height 15
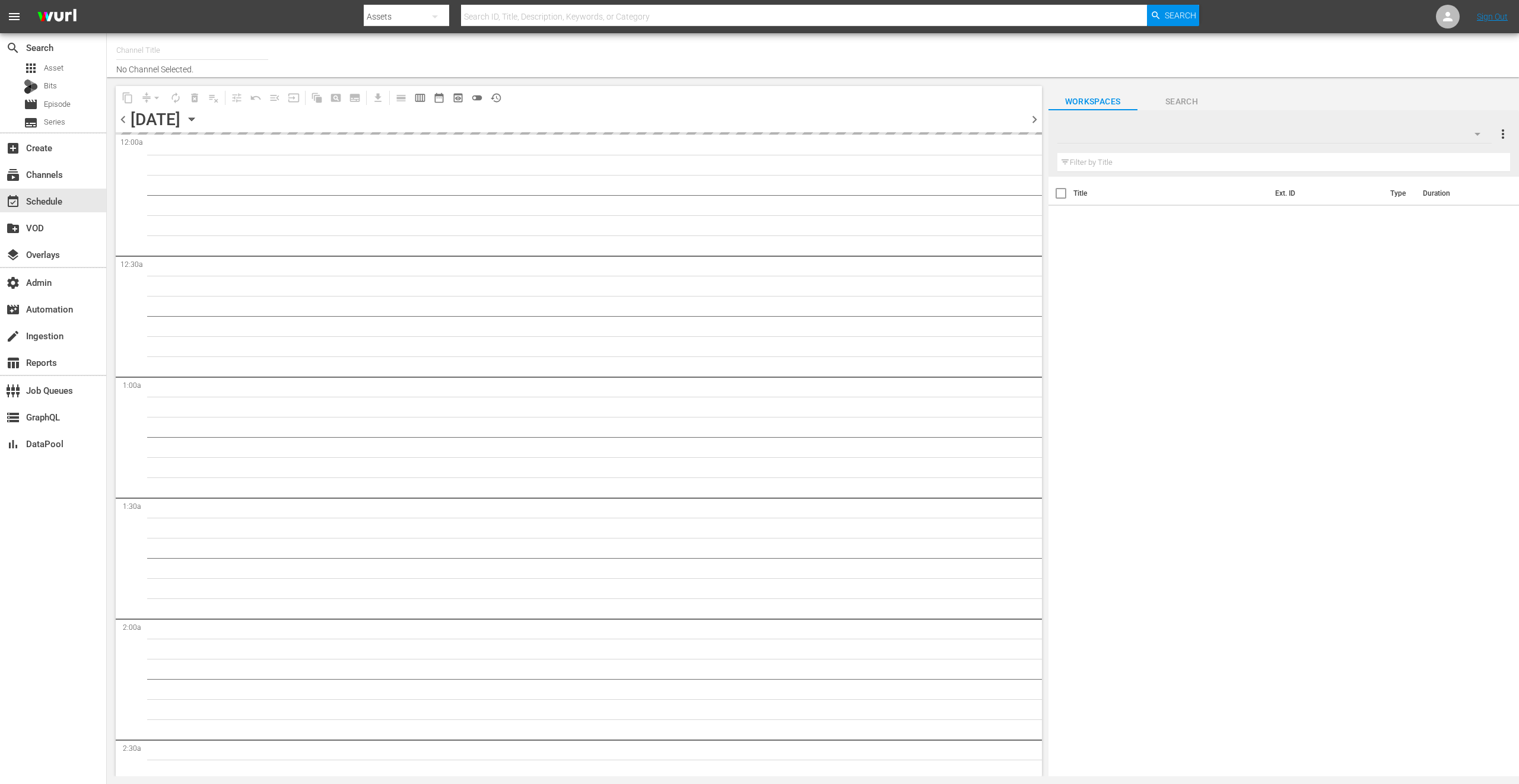
type input "LADbible (2030)"
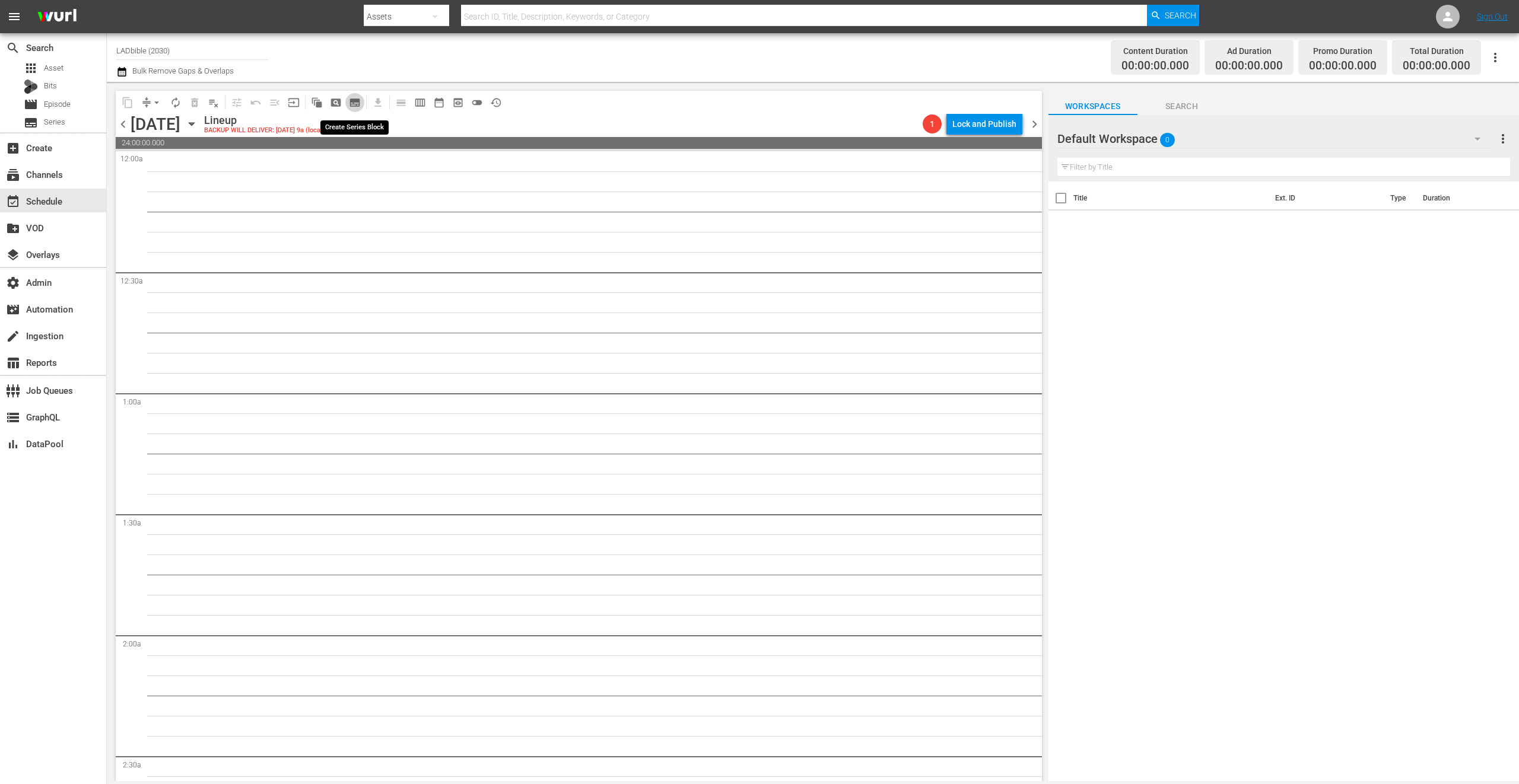
click at [358, 101] on span "subtitles_outlined" at bounding box center [355, 103] width 12 height 12
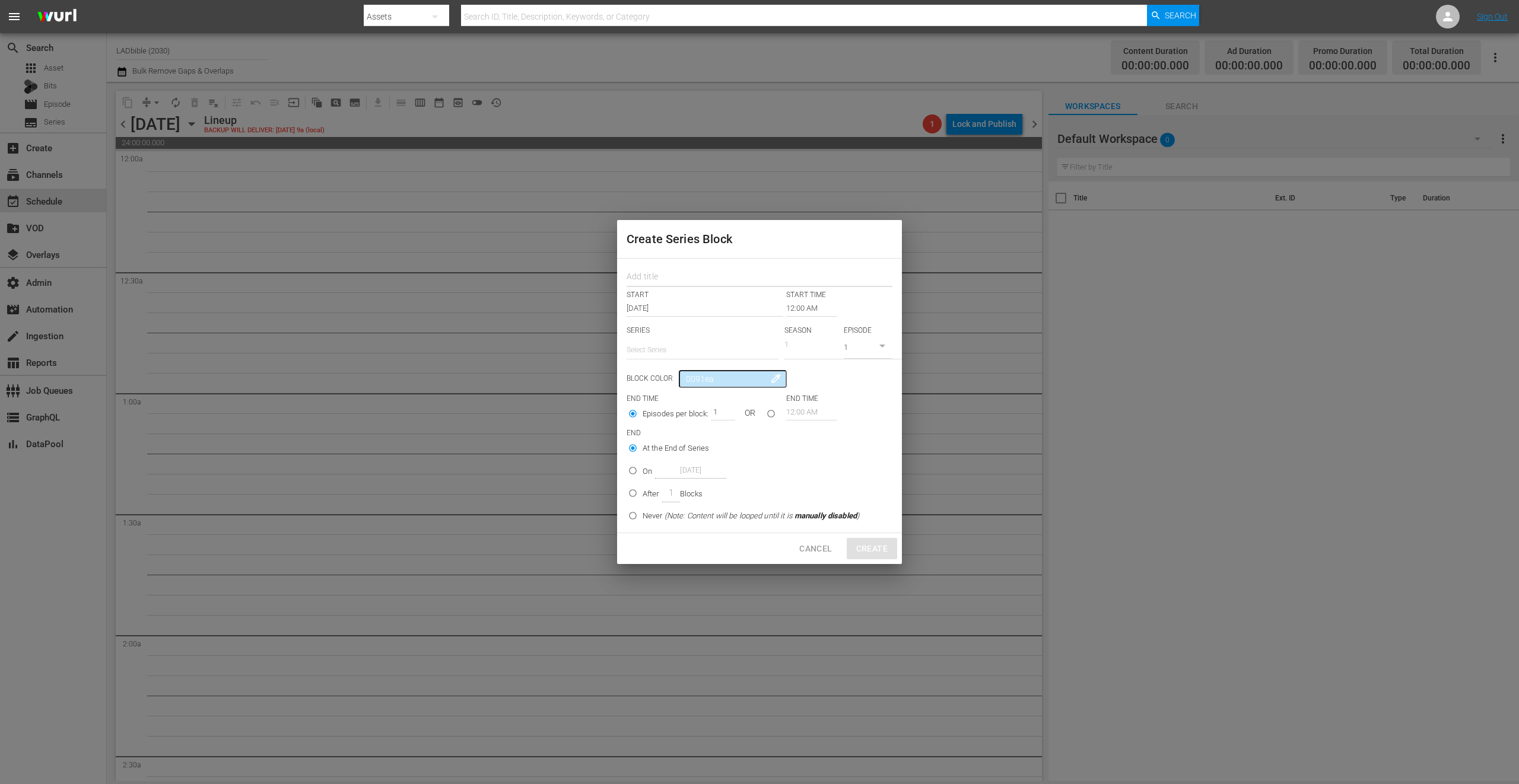
click at [680, 274] on input "text" at bounding box center [759, 277] width 266 height 18
type input "minutes with"
click at [672, 342] on input "text" at bounding box center [702, 349] width 152 height 29
click at [673, 382] on div "Start typing to see matching series..." at bounding box center [702, 383] width 133 height 29
click at [668, 349] on input "text" at bounding box center [702, 349] width 152 height 29
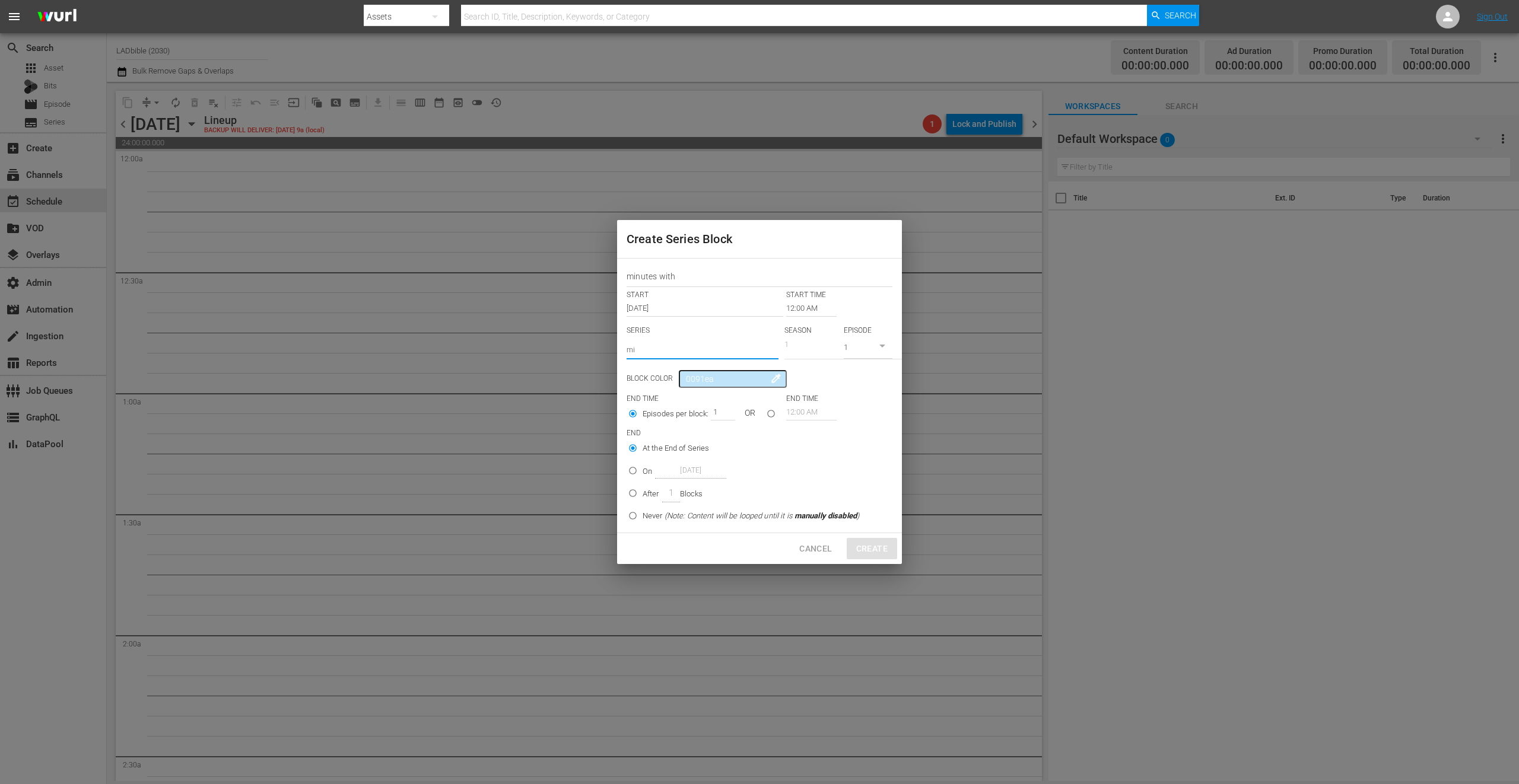
type input "m"
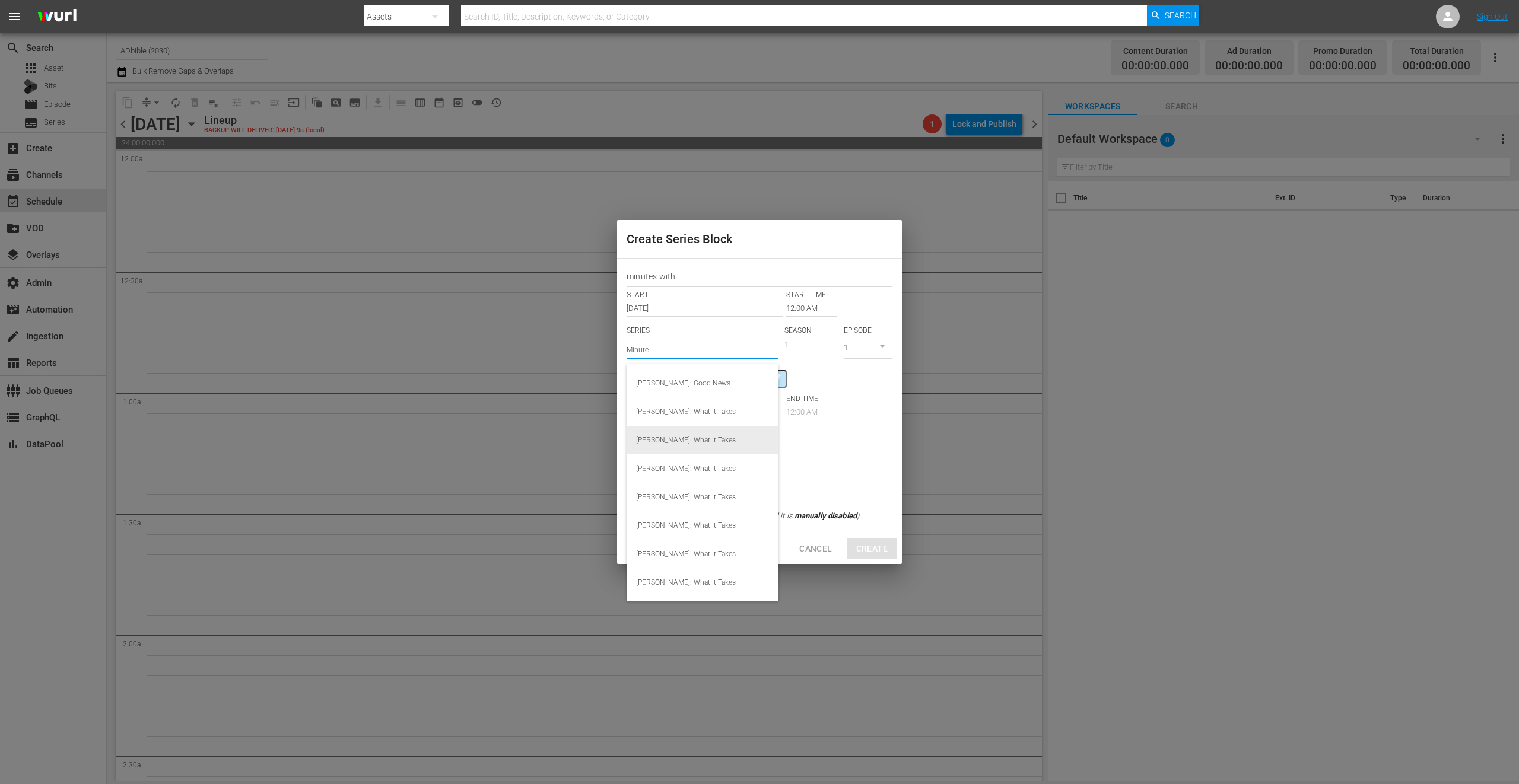
scroll to position [29, 0]
click at [688, 363] on input "Minute" at bounding box center [702, 349] width 152 height 29
click at [686, 354] on input "Minute" at bounding box center [702, 349] width 152 height 29
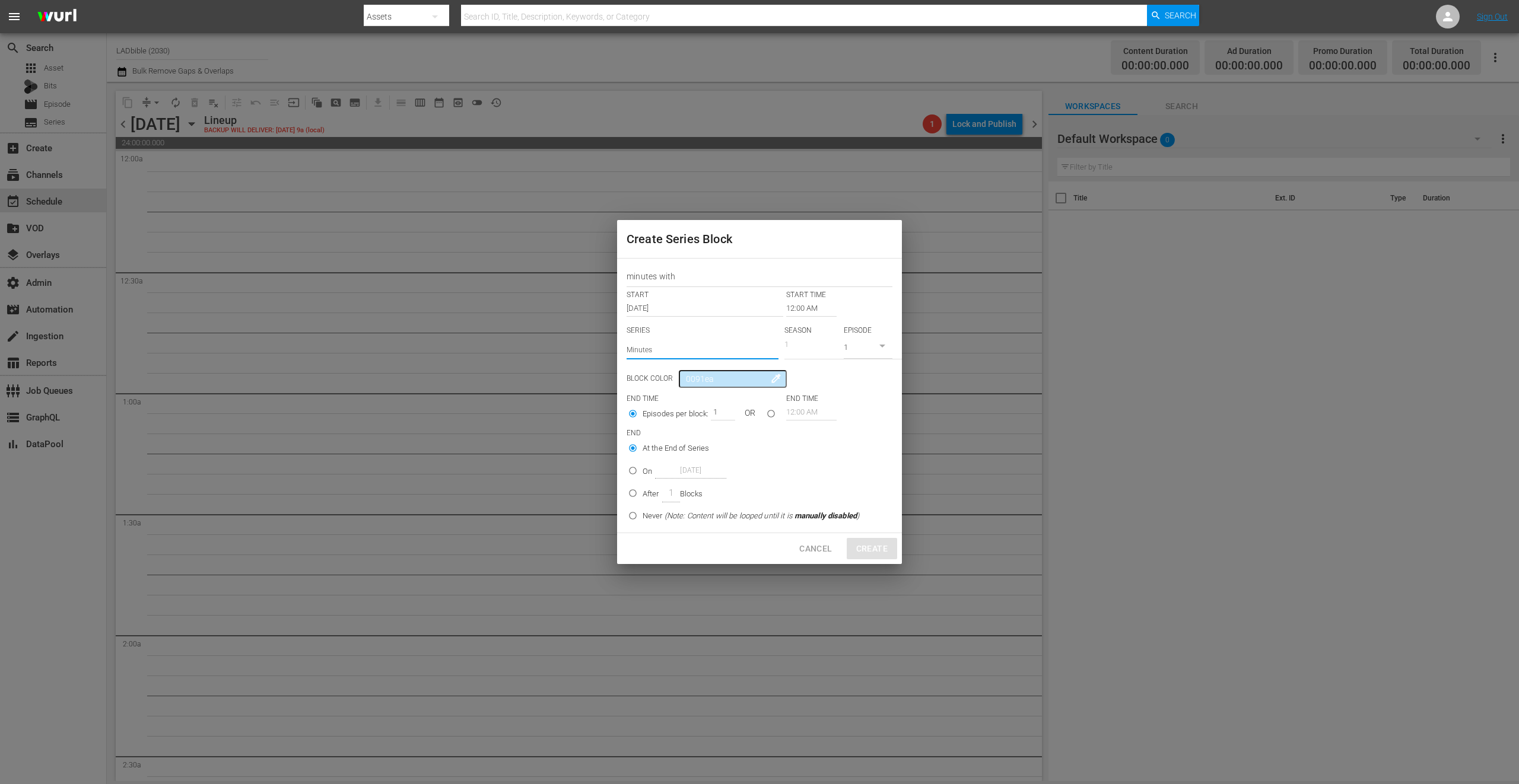
click at [686, 354] on input "Minutes" at bounding box center [702, 349] width 152 height 29
type input "Minutes with"
click at [867, 545] on div "Cancel Create" at bounding box center [759, 549] width 285 height 32
click at [827, 545] on span "Cancel" at bounding box center [816, 549] width 32 height 15
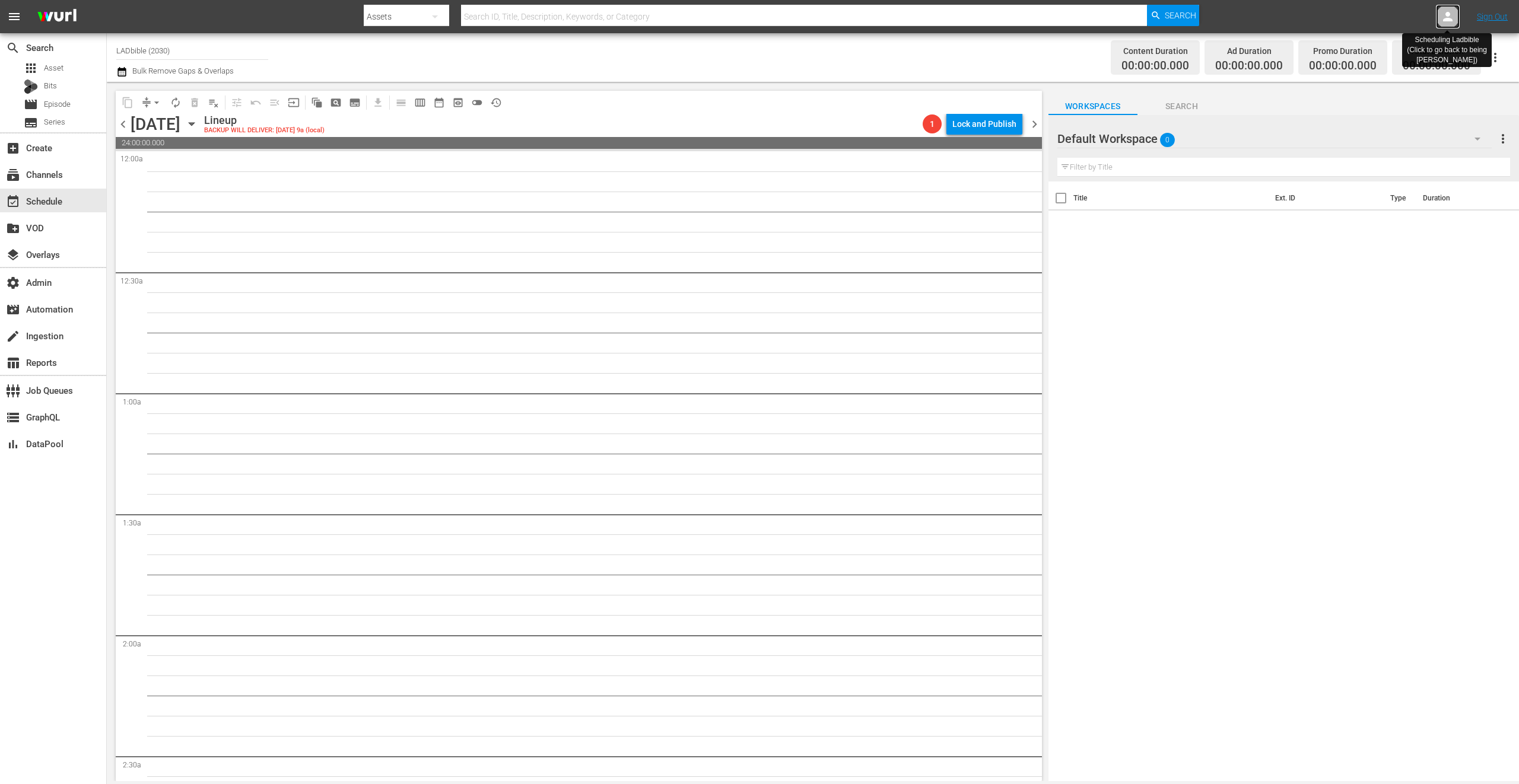
click at [1439, 14] on div at bounding box center [1448, 16] width 23 height 23
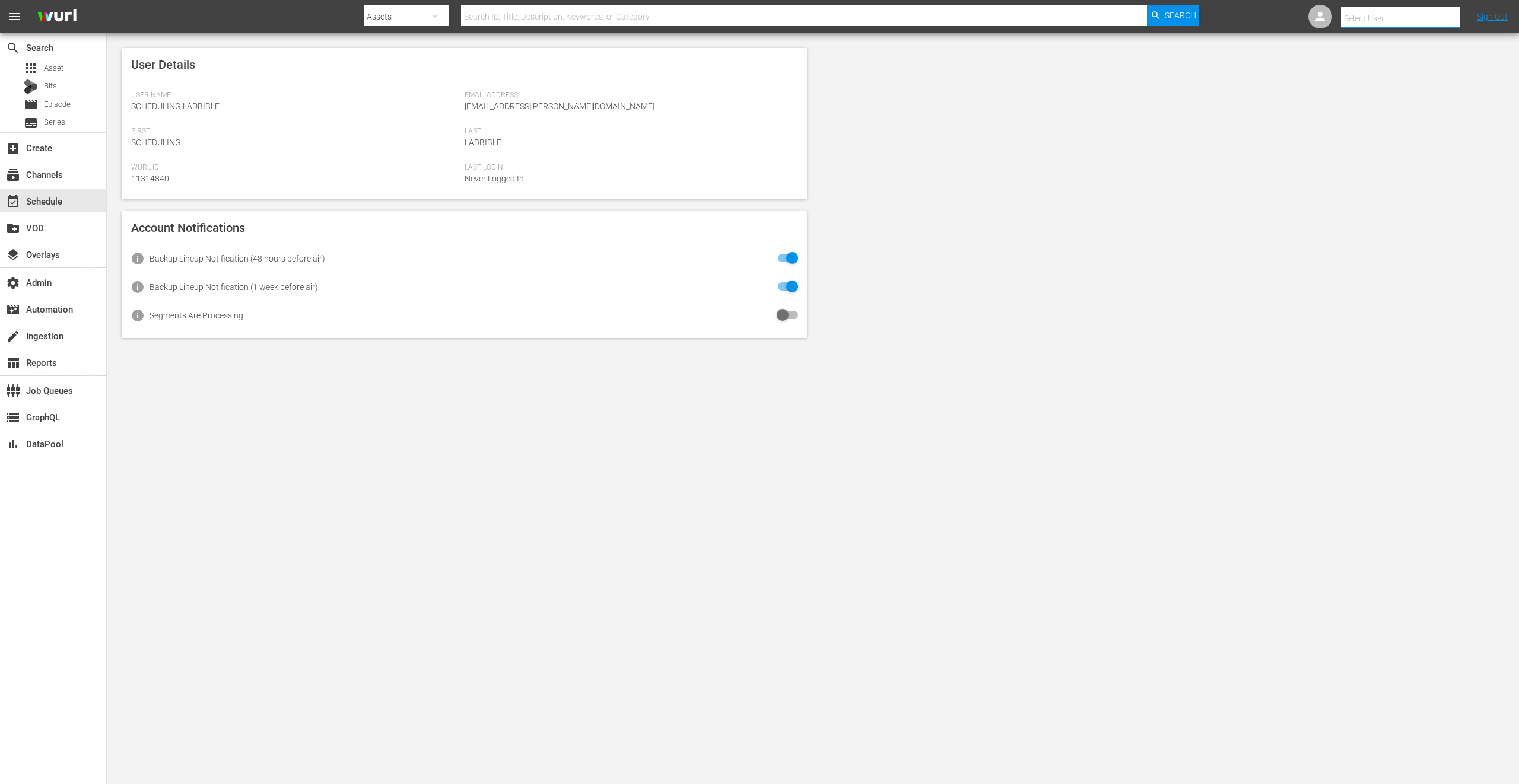
click at [1421, 17] on input "text" at bounding box center [1416, 18] width 152 height 29
type input "beck"
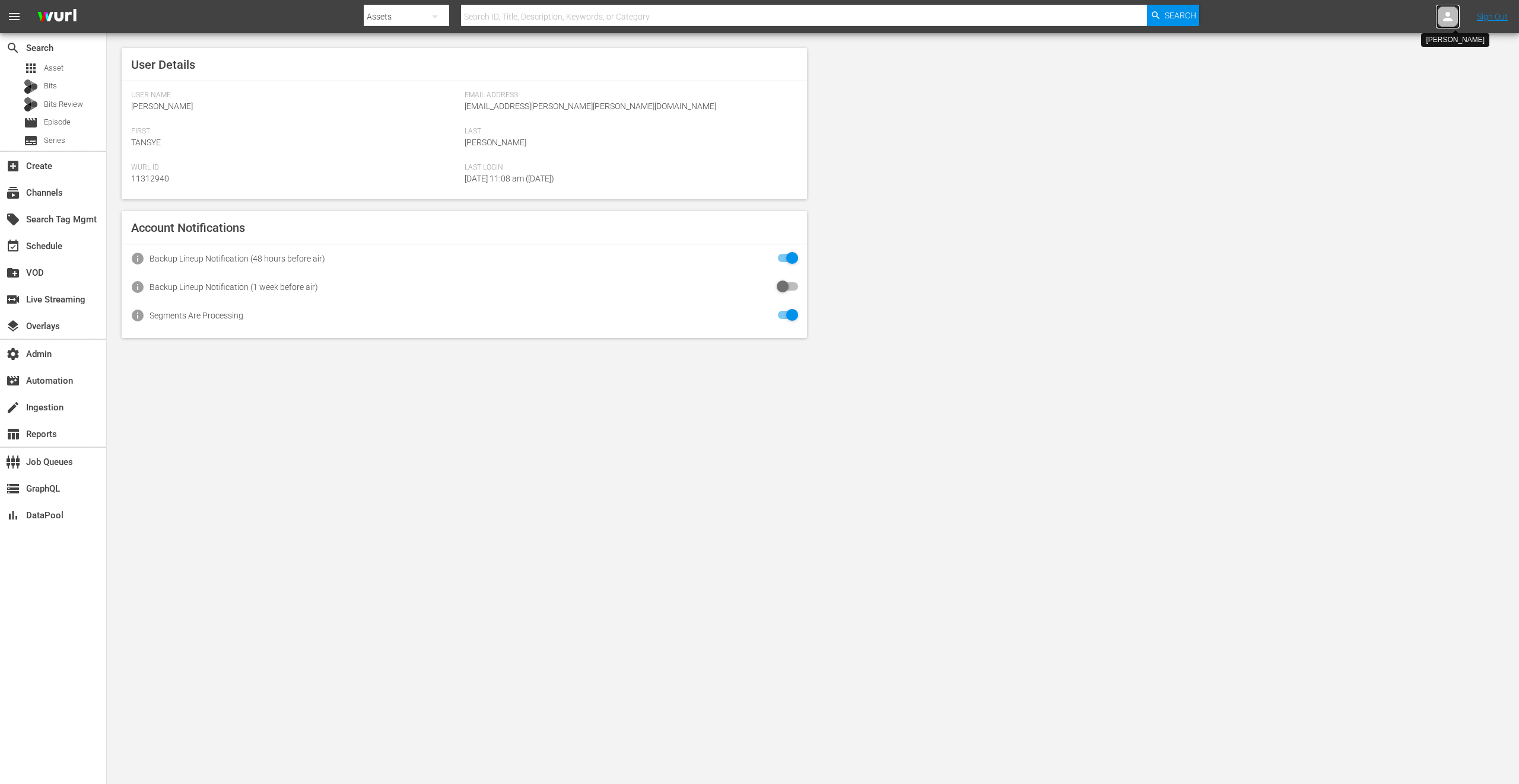
click at [1451, 19] on icon at bounding box center [1447, 16] width 10 height 10
click at [1380, 18] on input "text" at bounding box center [1416, 18] width 152 height 29
click at [1382, 15] on input "becky" at bounding box center [1416, 18] width 152 height 29
type input "b"
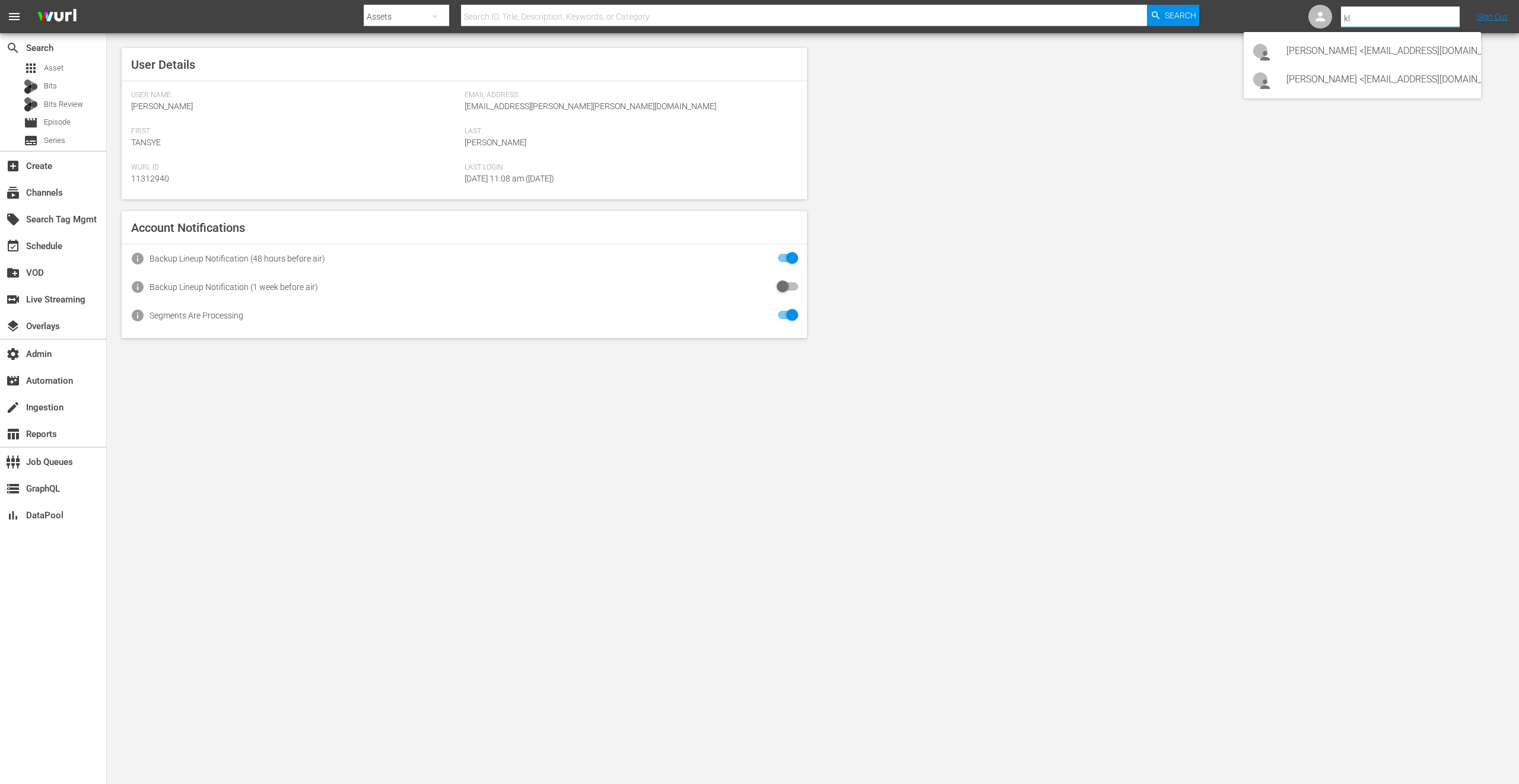
type input "k"
click at [1372, 54] on div "Joanna Ward <joanna.ward@ladbiblegroup.com>" at bounding box center [1379, 51] width 185 height 29
type input "Joanna Ward (11314804)"
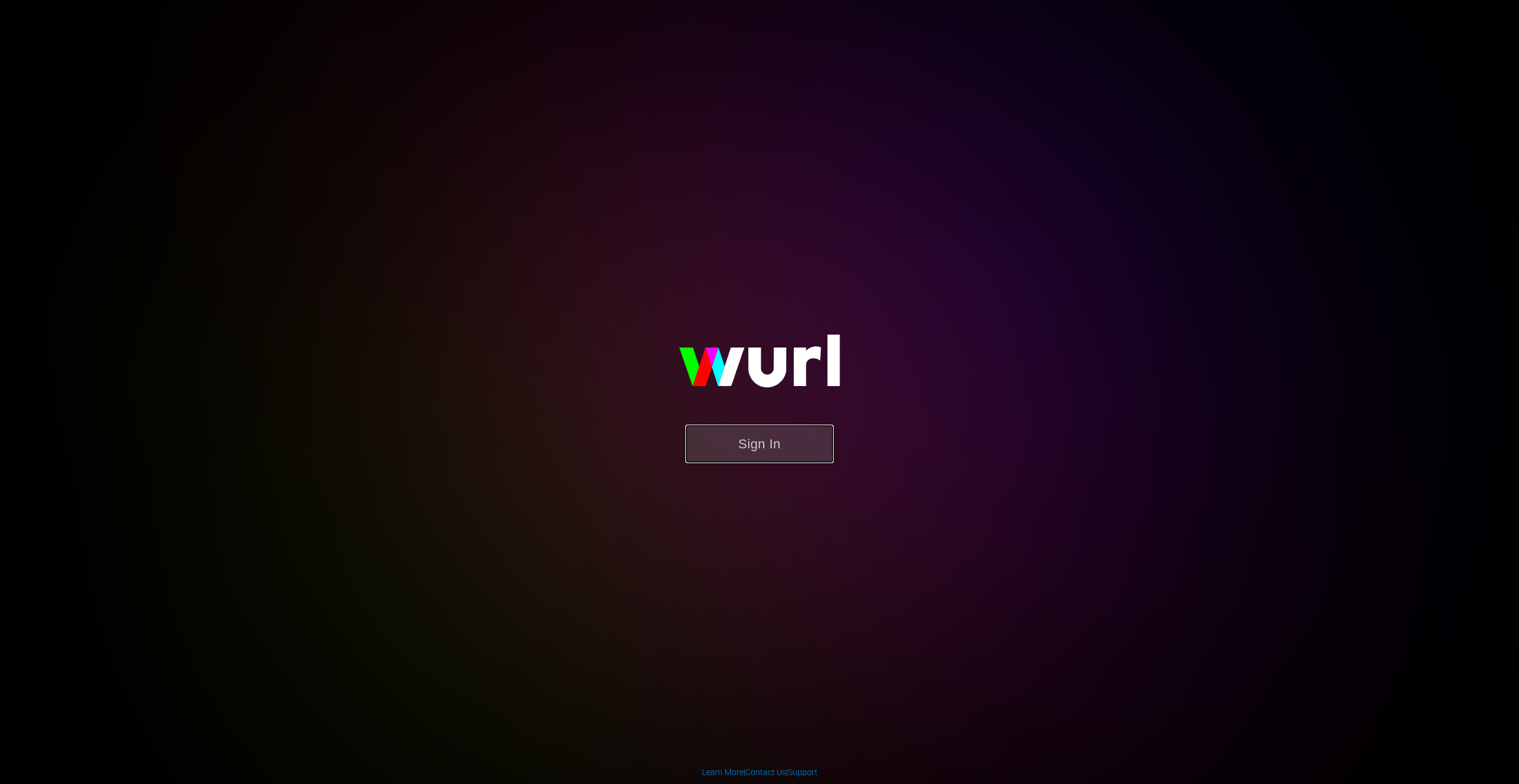
click at [752, 436] on button "Sign In" at bounding box center [759, 444] width 148 height 39
click at [779, 432] on button "Sign In" at bounding box center [759, 444] width 148 height 39
click at [819, 443] on button "Sign In" at bounding box center [759, 444] width 148 height 39
click at [786, 439] on button "Sign In" at bounding box center [759, 444] width 148 height 39
click at [763, 439] on button "Sign In" at bounding box center [759, 444] width 148 height 39
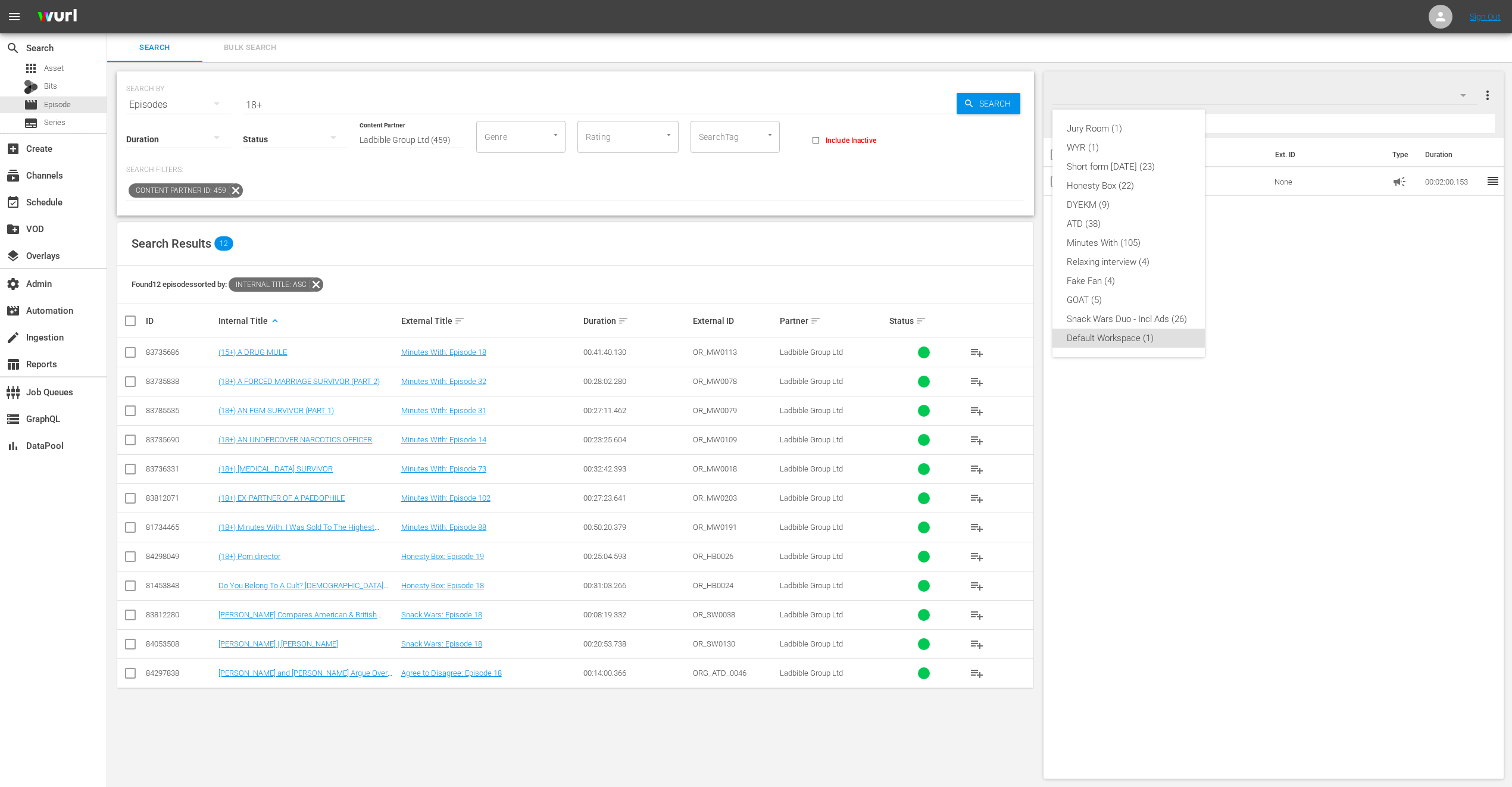
click at [1440, 17] on div "Jury Room (1) WYR (1) Short form Aug 25 (23) Honesty Box (22) DYEKM (9) ATD (38…" at bounding box center [756, 394] width 1512 height 787
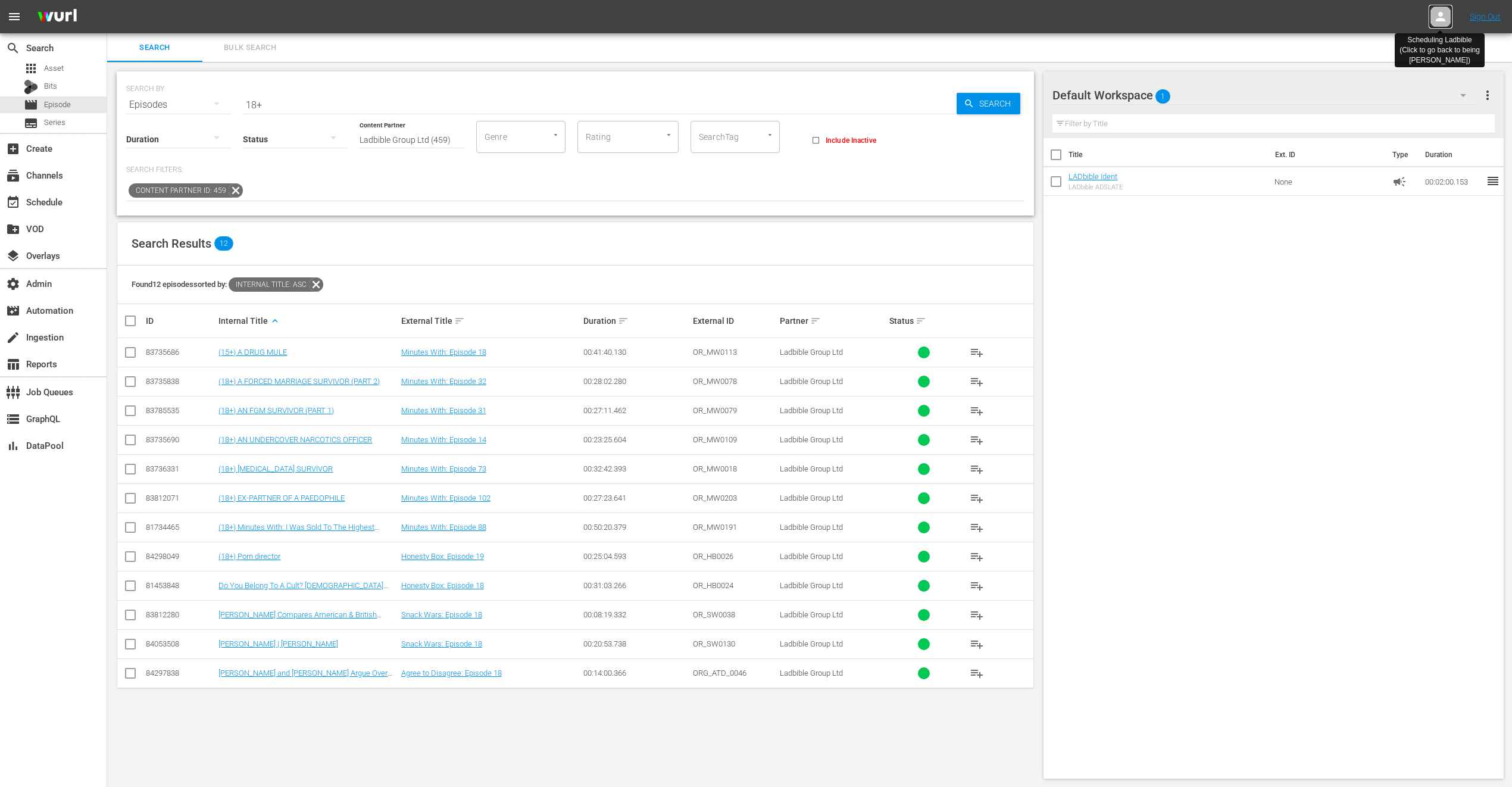
click at [1444, 17] on icon at bounding box center [1440, 16] width 14 height 14
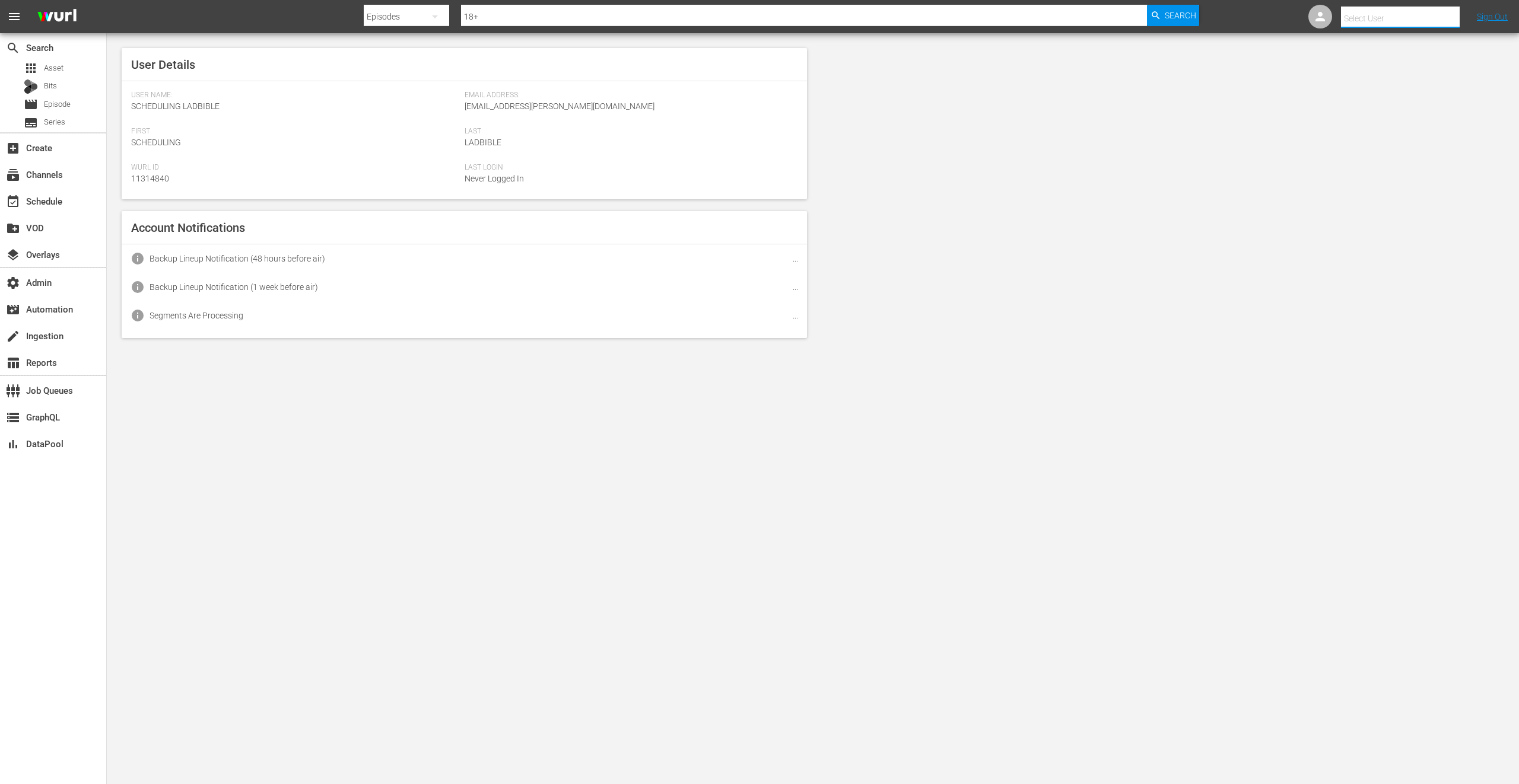
click at [1439, 17] on input "text" at bounding box center [1416, 18] width 152 height 29
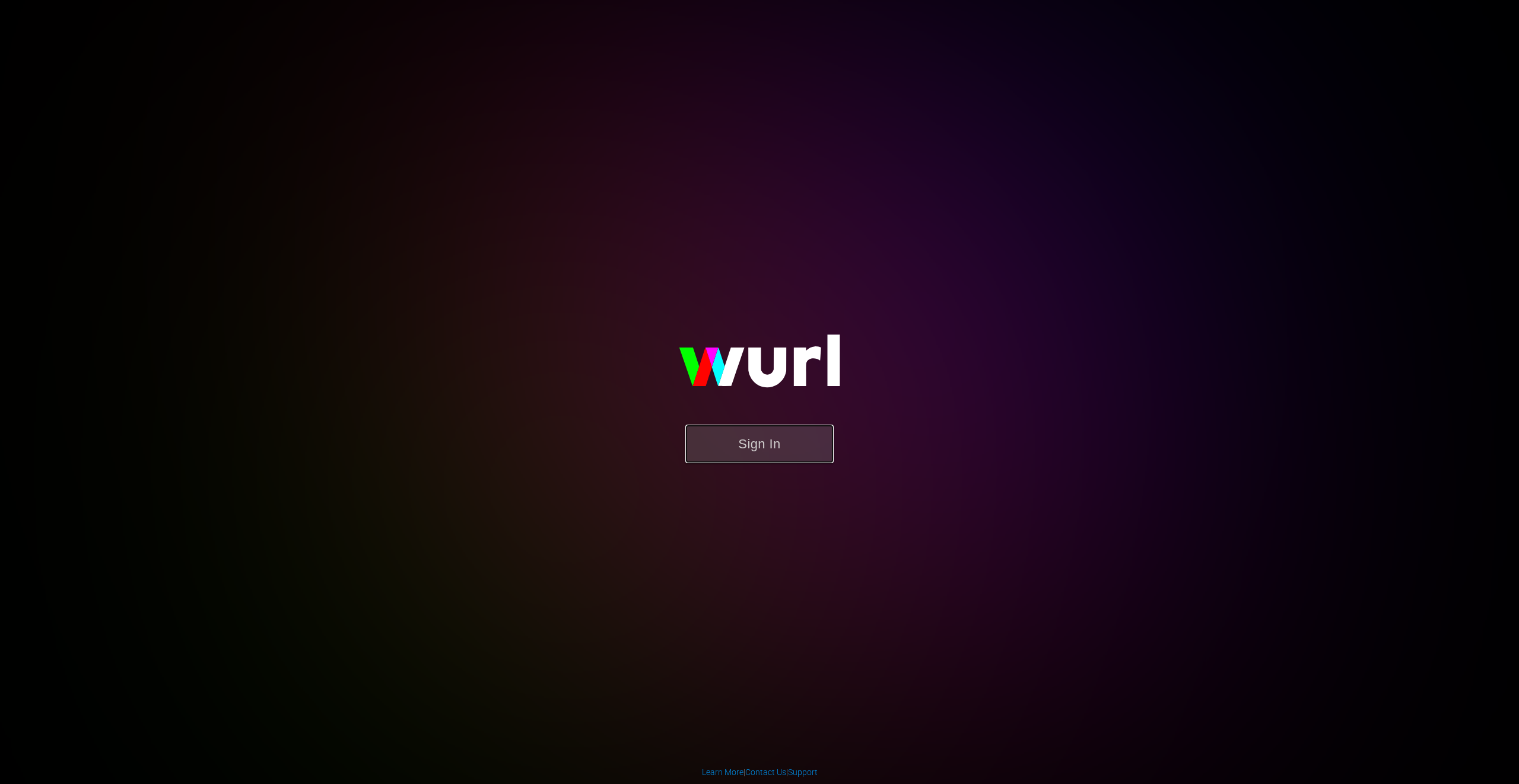
click at [767, 443] on button "Sign In" at bounding box center [759, 444] width 148 height 39
click at [770, 444] on button "Sign In" at bounding box center [759, 444] width 148 height 39
click at [760, 446] on button "Sign In" at bounding box center [759, 444] width 148 height 39
click at [759, 445] on button "Sign In" at bounding box center [759, 444] width 148 height 39
click at [800, 448] on button "Sign In" at bounding box center [759, 444] width 148 height 39
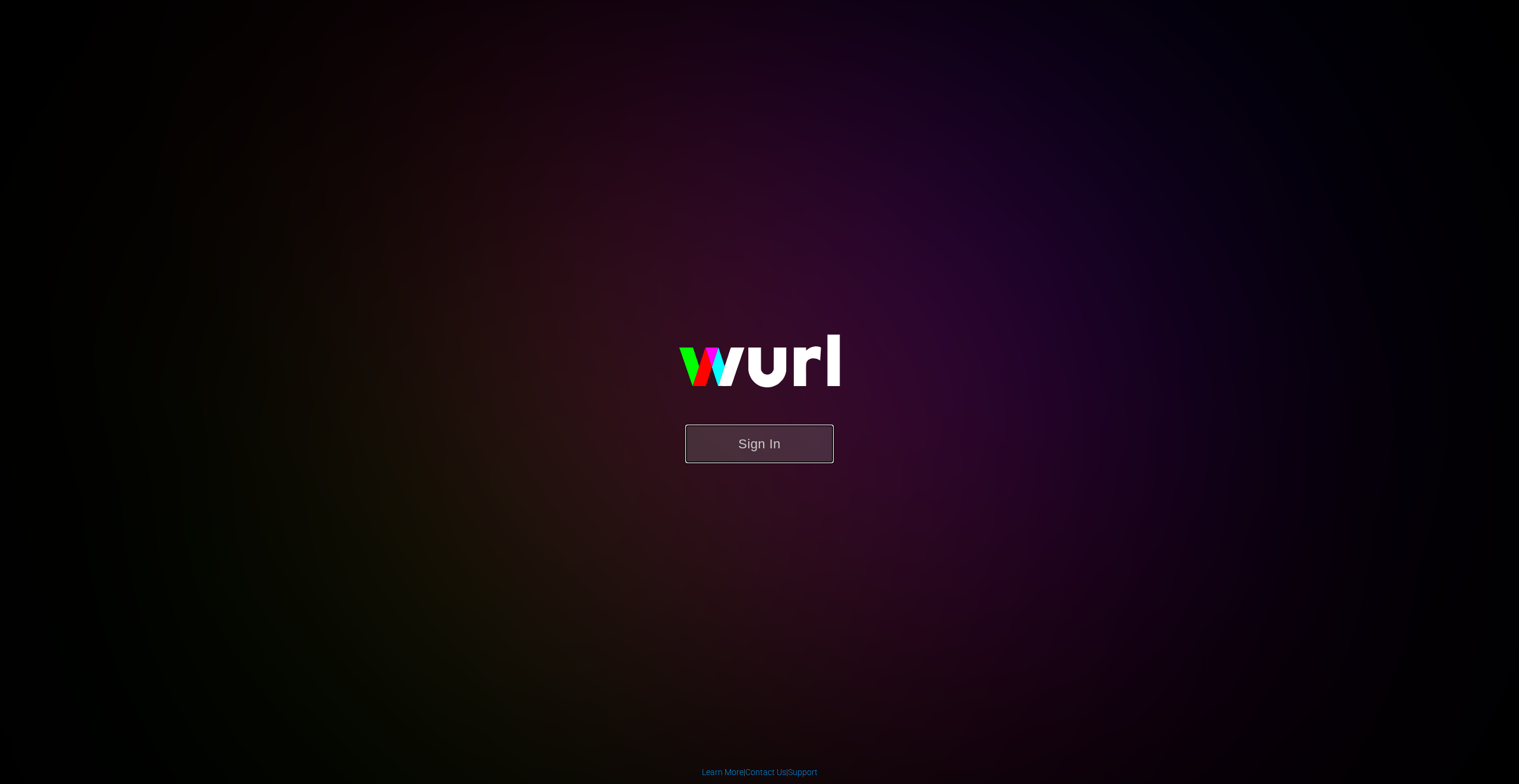
click at [775, 442] on button "Sign In" at bounding box center [759, 444] width 148 height 39
click at [803, 450] on button "Sign In" at bounding box center [759, 444] width 148 height 39
click at [758, 425] on button "Sign In" at bounding box center [759, 444] width 148 height 39
click at [786, 427] on button "Sign In" at bounding box center [759, 444] width 148 height 39
drag, startPoint x: 0, startPoint y: 0, endPoint x: 779, endPoint y: 443, distance: 896.2
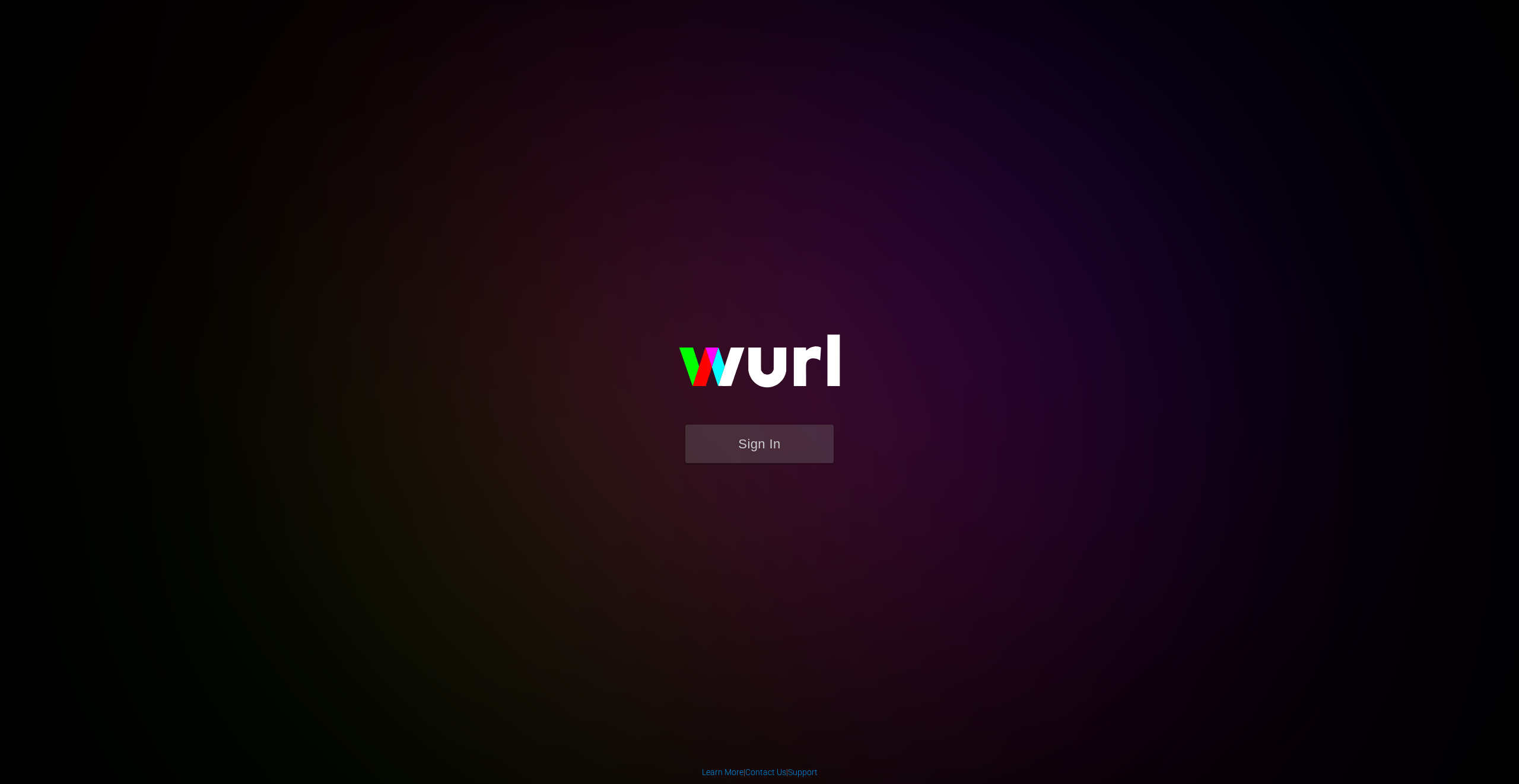
click at [779, 443] on button "Sign In" at bounding box center [759, 444] width 148 height 39
click at [791, 447] on button "Sign In" at bounding box center [759, 444] width 148 height 39
click at [765, 435] on button "Sign In" at bounding box center [759, 444] width 148 height 39
click at [770, 443] on button "Sign In" at bounding box center [759, 444] width 148 height 39
click at [772, 774] on link "Contact Us" at bounding box center [766, 772] width 41 height 10
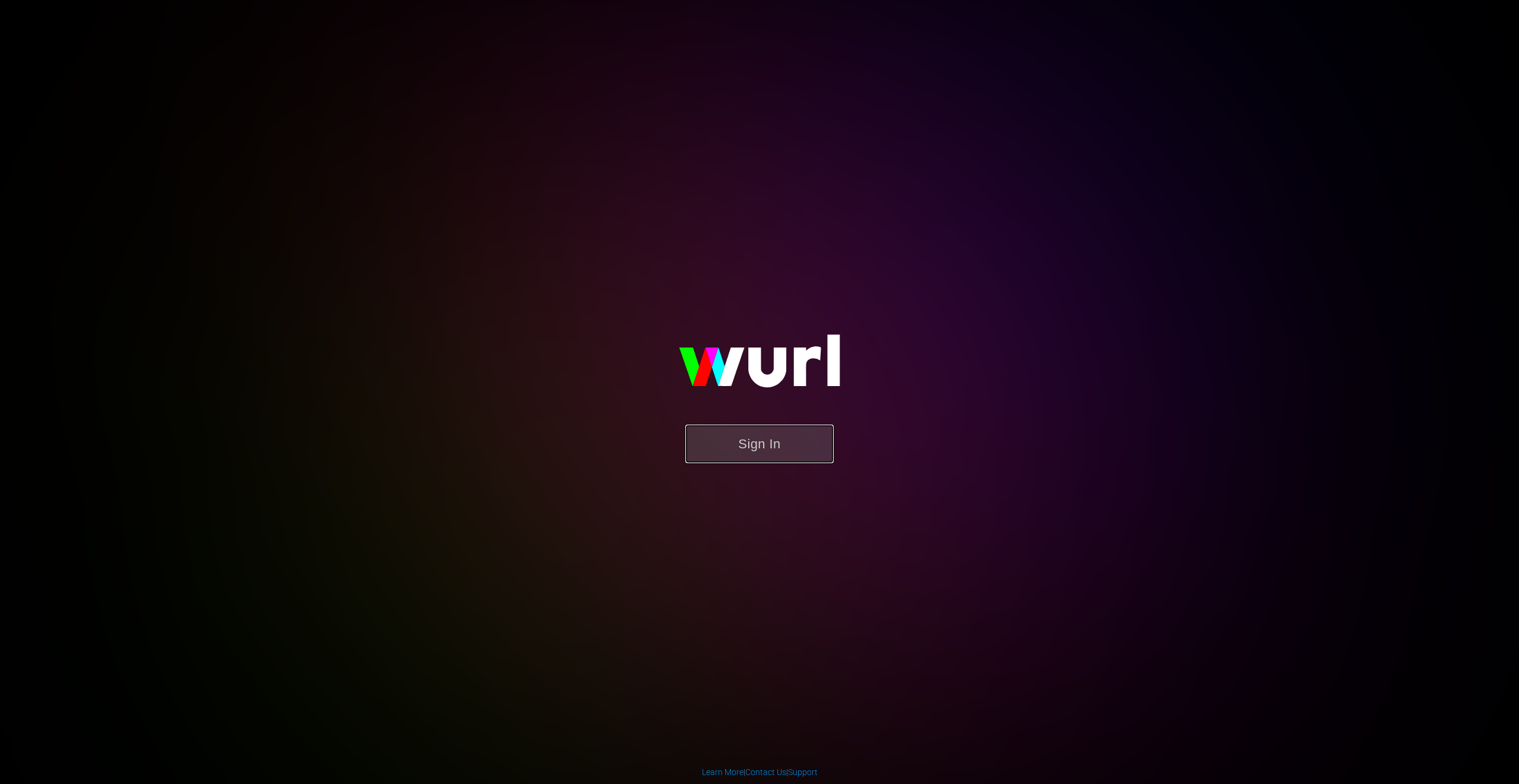
click at [745, 435] on button "Sign In" at bounding box center [759, 444] width 148 height 39
click at [756, 443] on button "Sign In" at bounding box center [759, 444] width 148 height 39
click at [786, 455] on button "Sign In" at bounding box center [759, 444] width 148 height 39
